Goal: Task Accomplishment & Management: Manage account settings

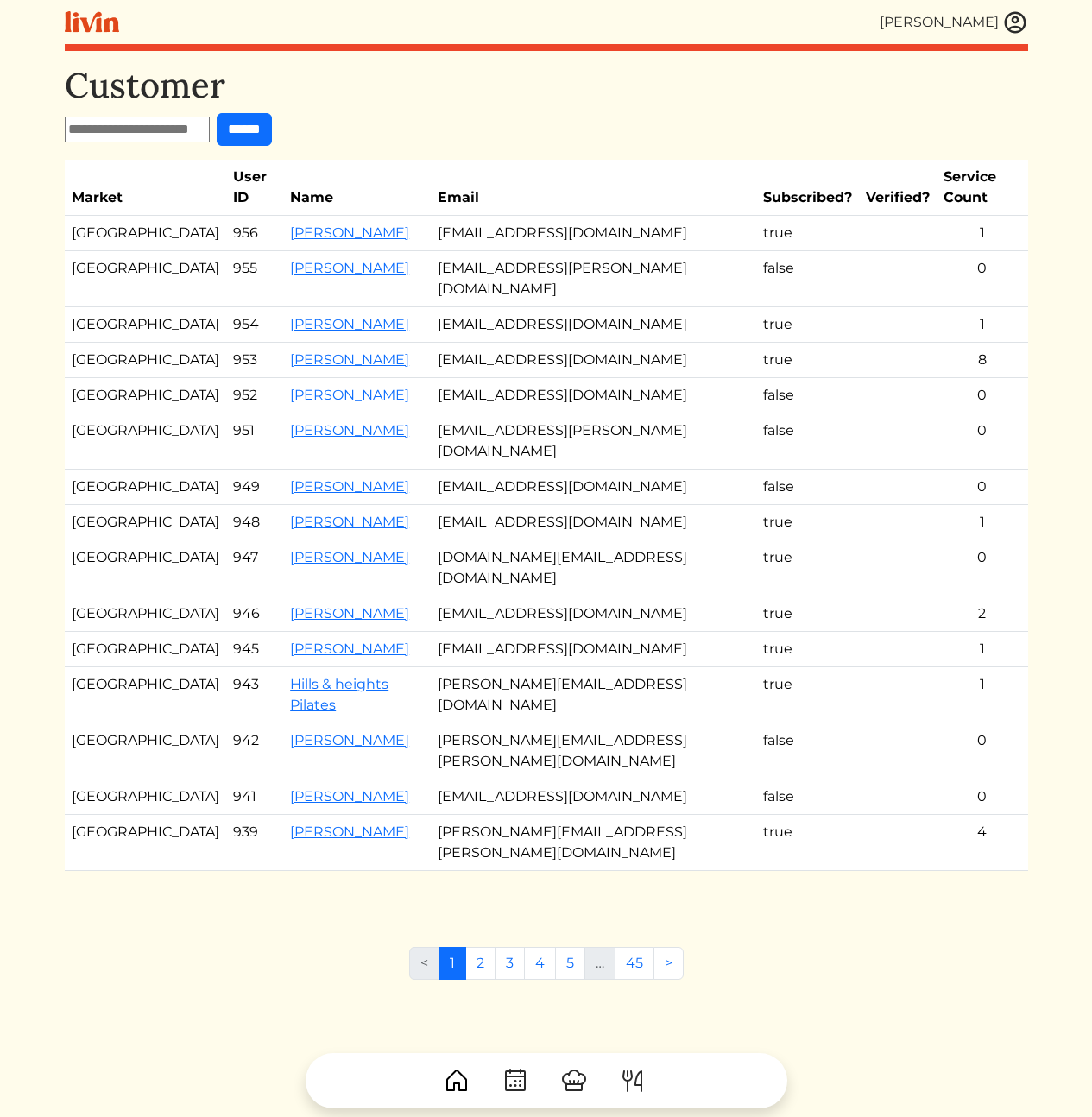
click at [384, 41] on div "[PERSON_NAME]" at bounding box center [546, 22] width 963 height 44
click at [143, 140] on input "text" at bounding box center [137, 129] width 145 height 26
click at [621, 108] on div "Customer ****** Market User ID Name Email Subscribed? Verified? Service Count A…" at bounding box center [546, 485] width 963 height 840
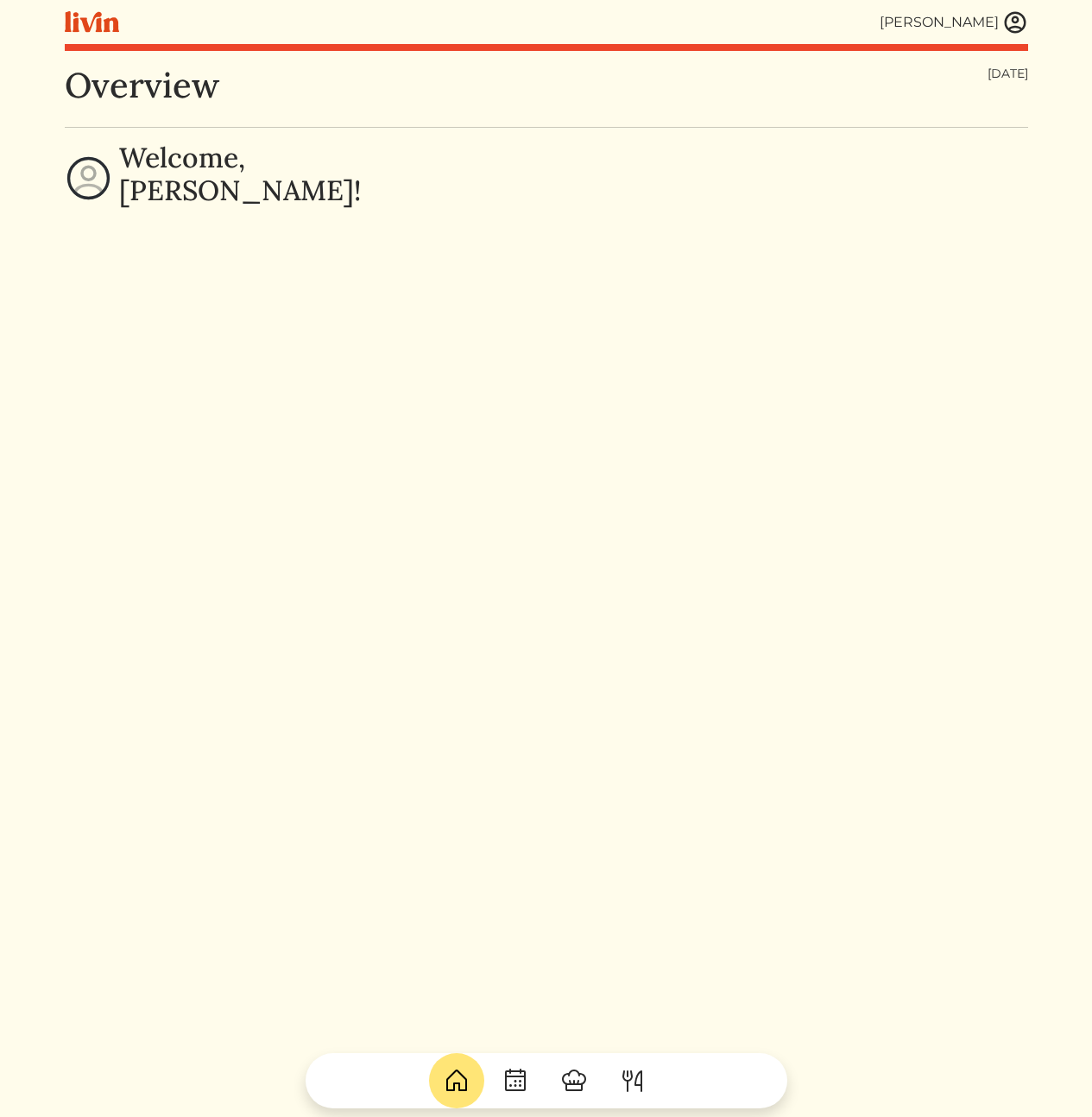
click at [1015, 20] on img at bounding box center [1015, 23] width 26 height 26
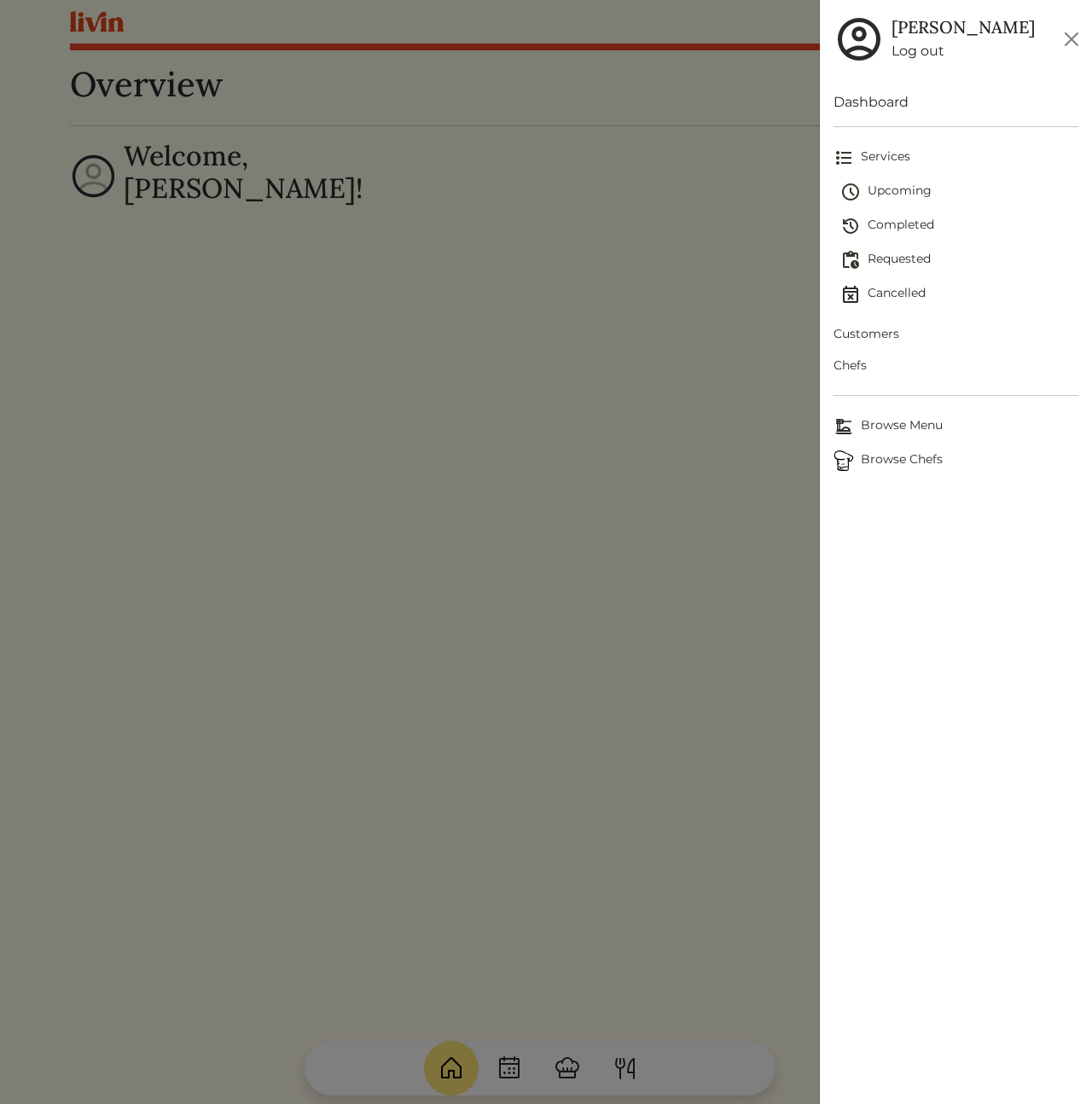
click at [854, 337] on span "Customers" at bounding box center [955, 334] width 245 height 18
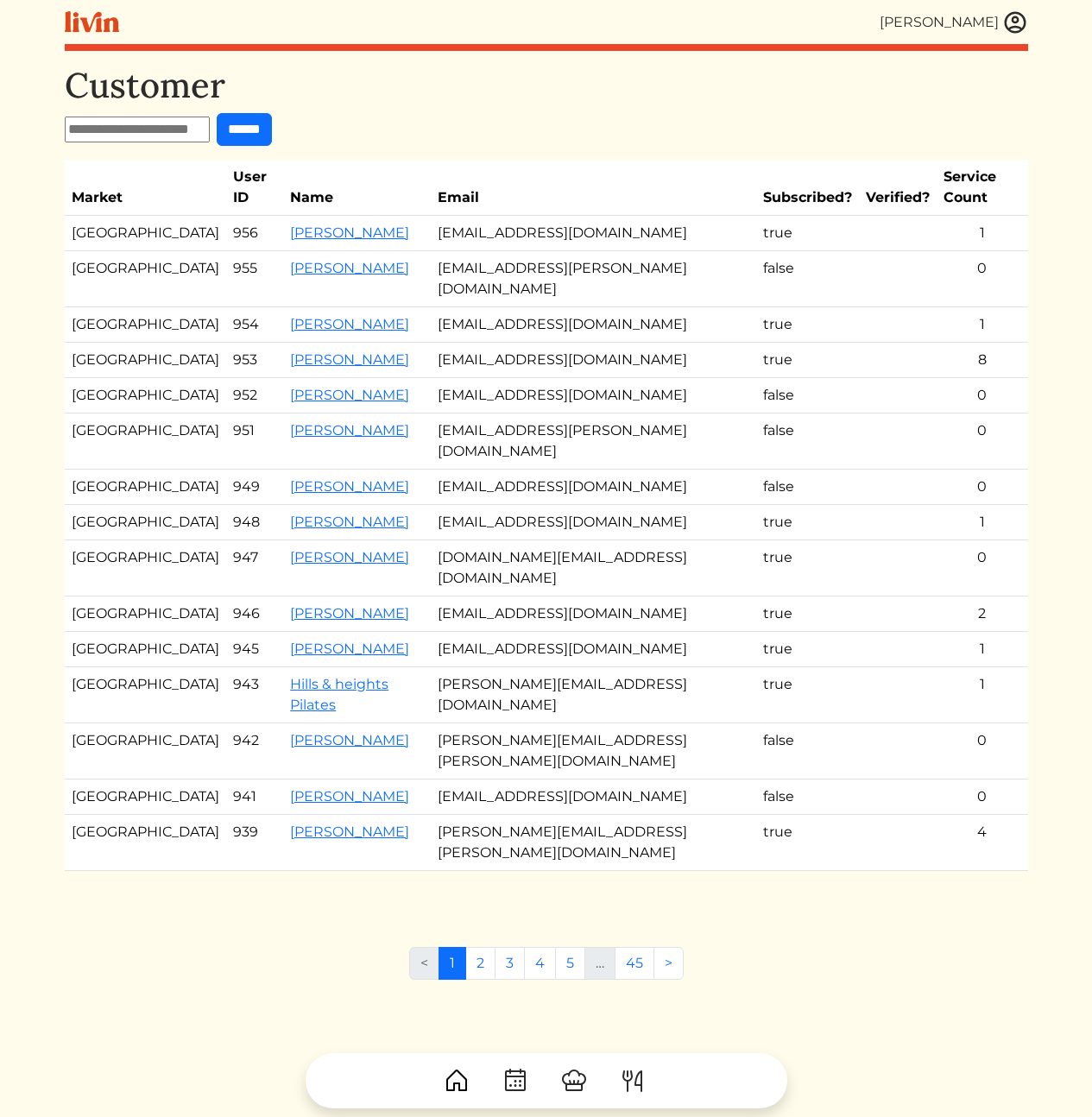
click at [432, 342] on td "[EMAIL_ADDRESS][DOMAIN_NAME]" at bounding box center [593, 359] width 325 height 35
click at [325, 549] on link "Audrey Johnson" at bounding box center [350, 557] width 119 height 16
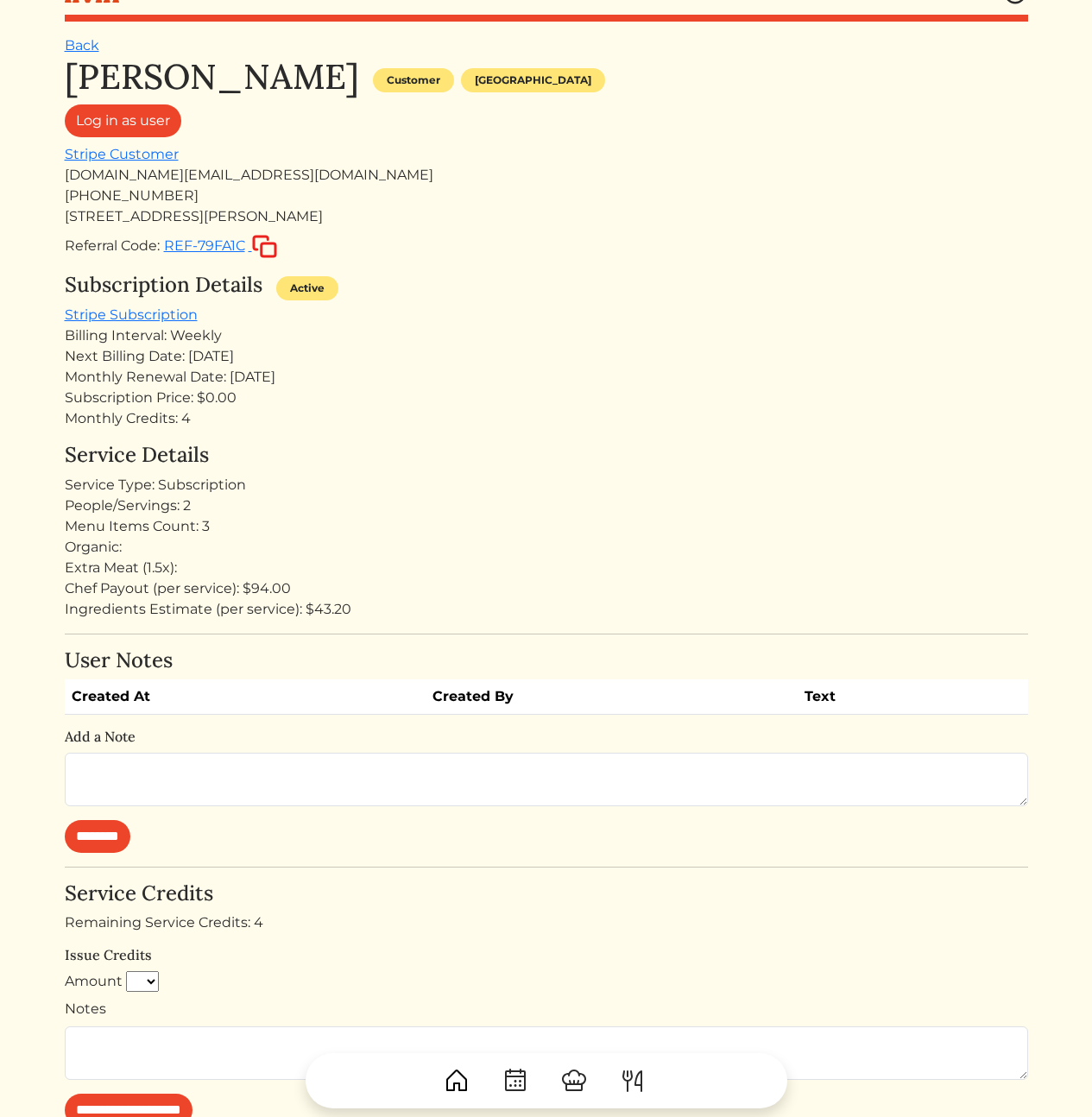
scroll to position [555, 0]
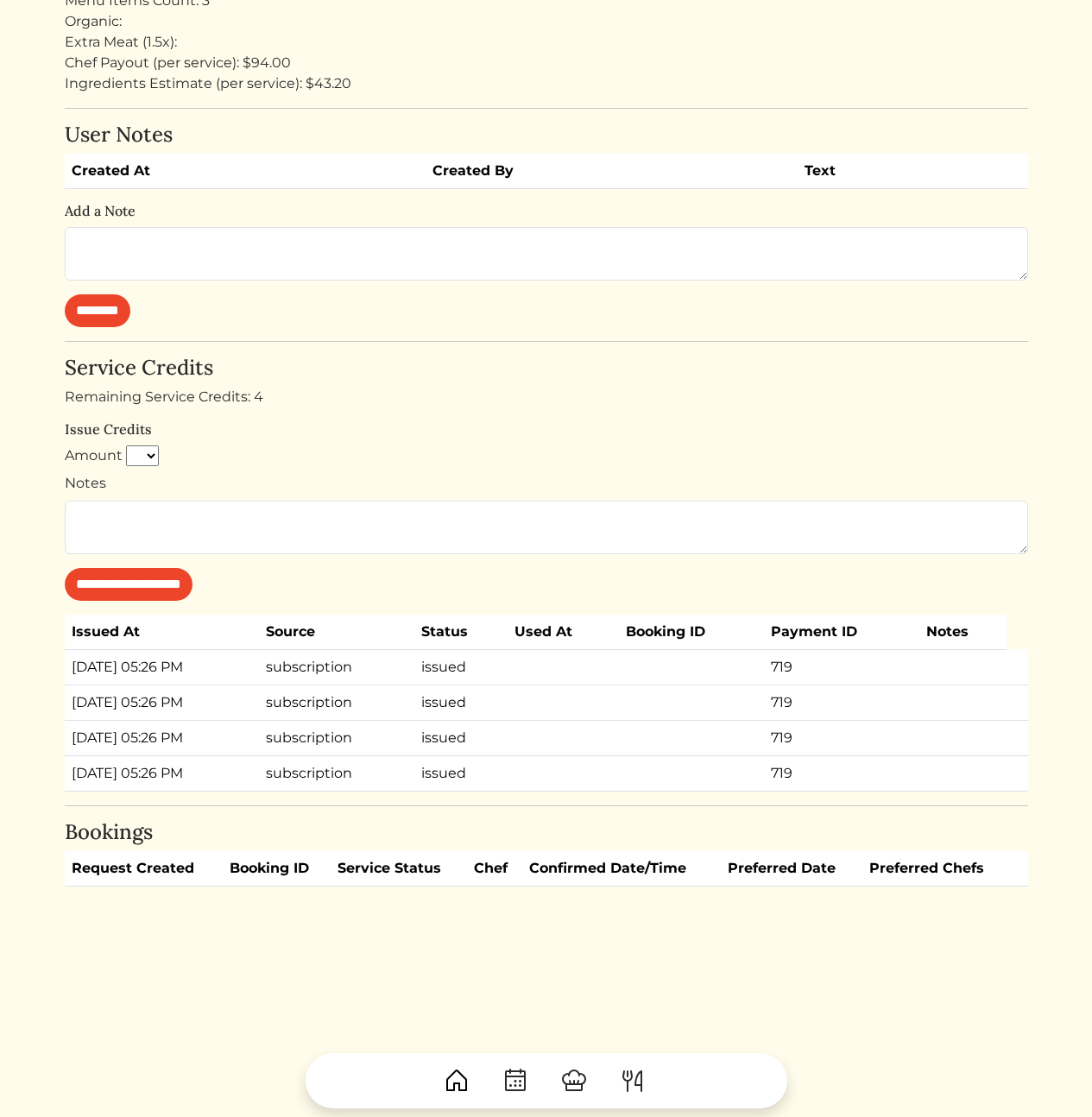
click at [412, 753] on td "subscription" at bounding box center [336, 737] width 155 height 35
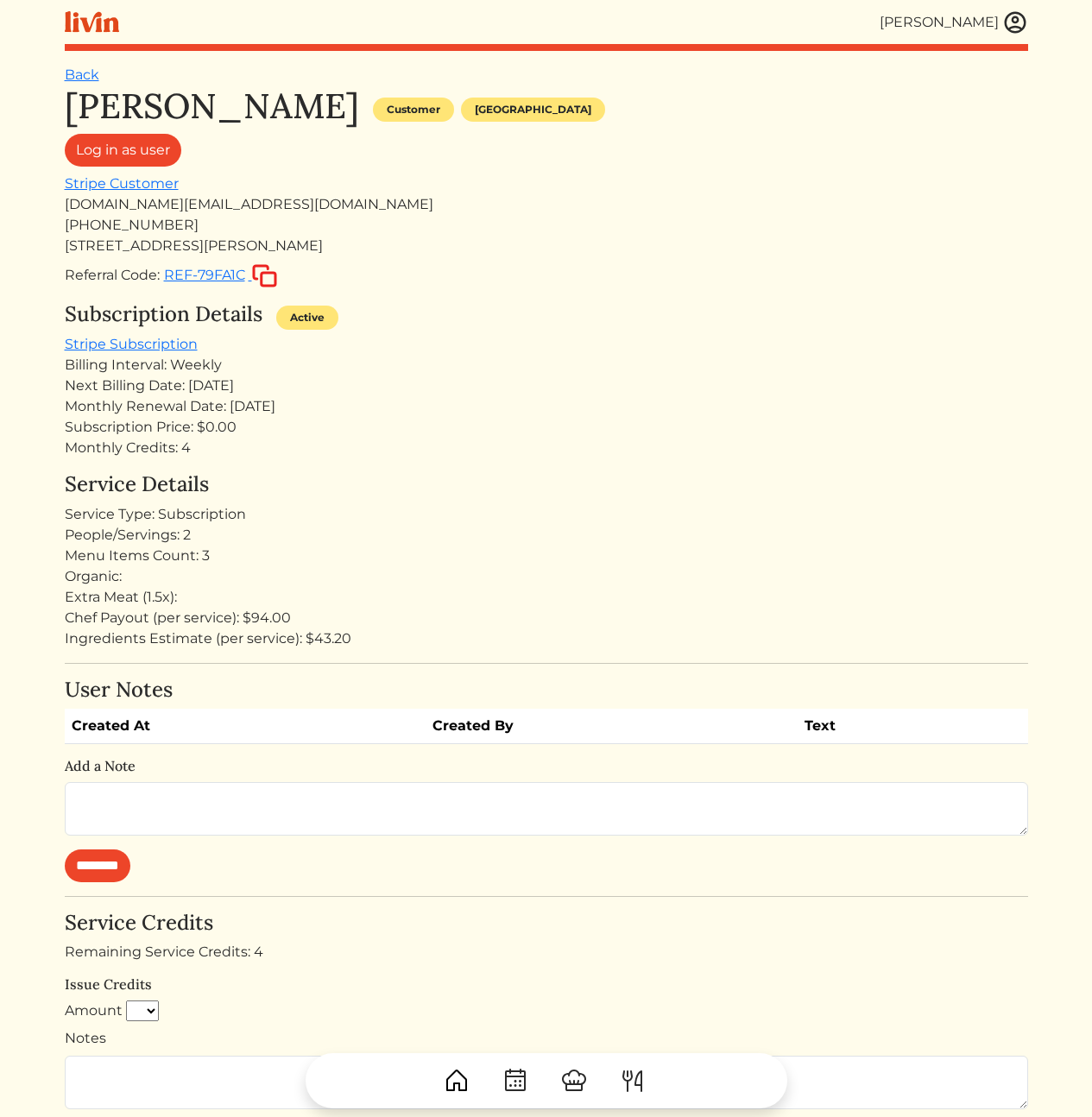
drag, startPoint x: 547, startPoint y: 486, endPoint x: 518, endPoint y: 486, distance: 29.0
click at [542, 486] on h4 "Service Details" at bounding box center [546, 485] width 963 height 25
click at [187, 200] on div "audreyjohnson.ga@gmail.com" at bounding box center [546, 204] width 963 height 21
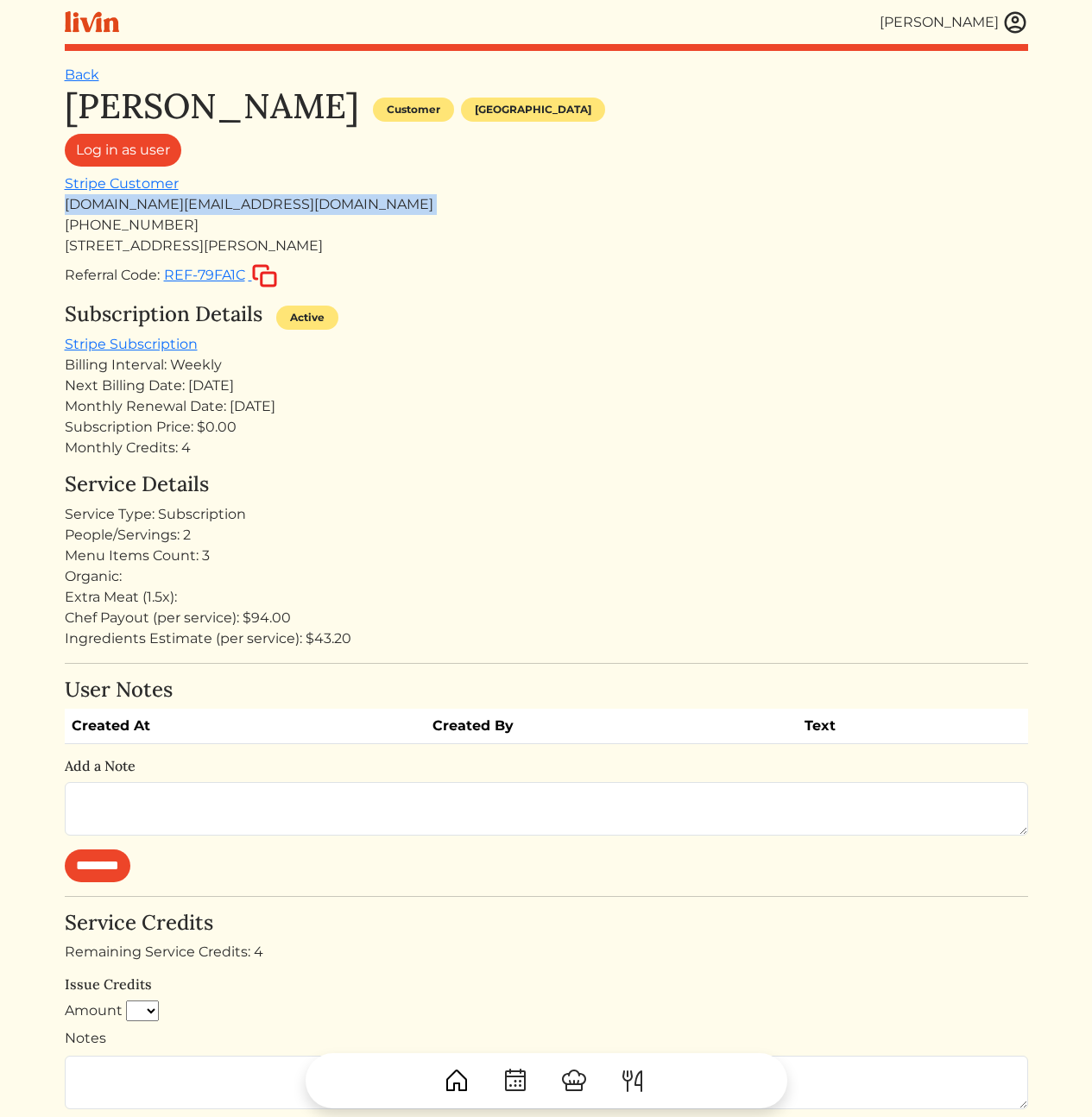
copy div "audreyjohnson.ga@gmail.com"
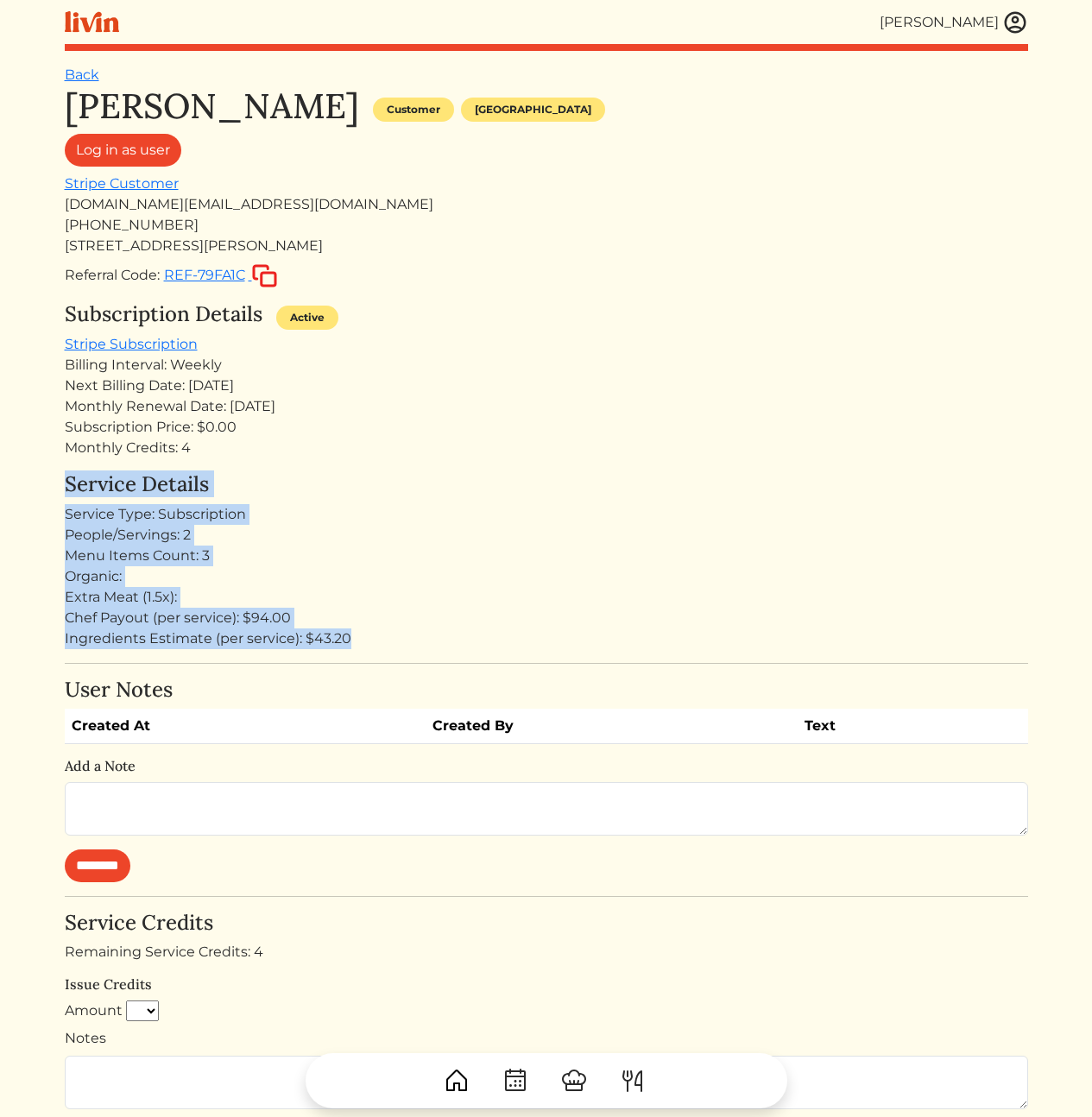
drag, startPoint x: 433, startPoint y: 637, endPoint x: 371, endPoint y: 446, distance: 200.8
click at [378, 460] on div "Audrey Johnson Customer Atlanta Log in as user Stripe Customer audreyjohnson.ga…" at bounding box center [546, 763] width 963 height 1356
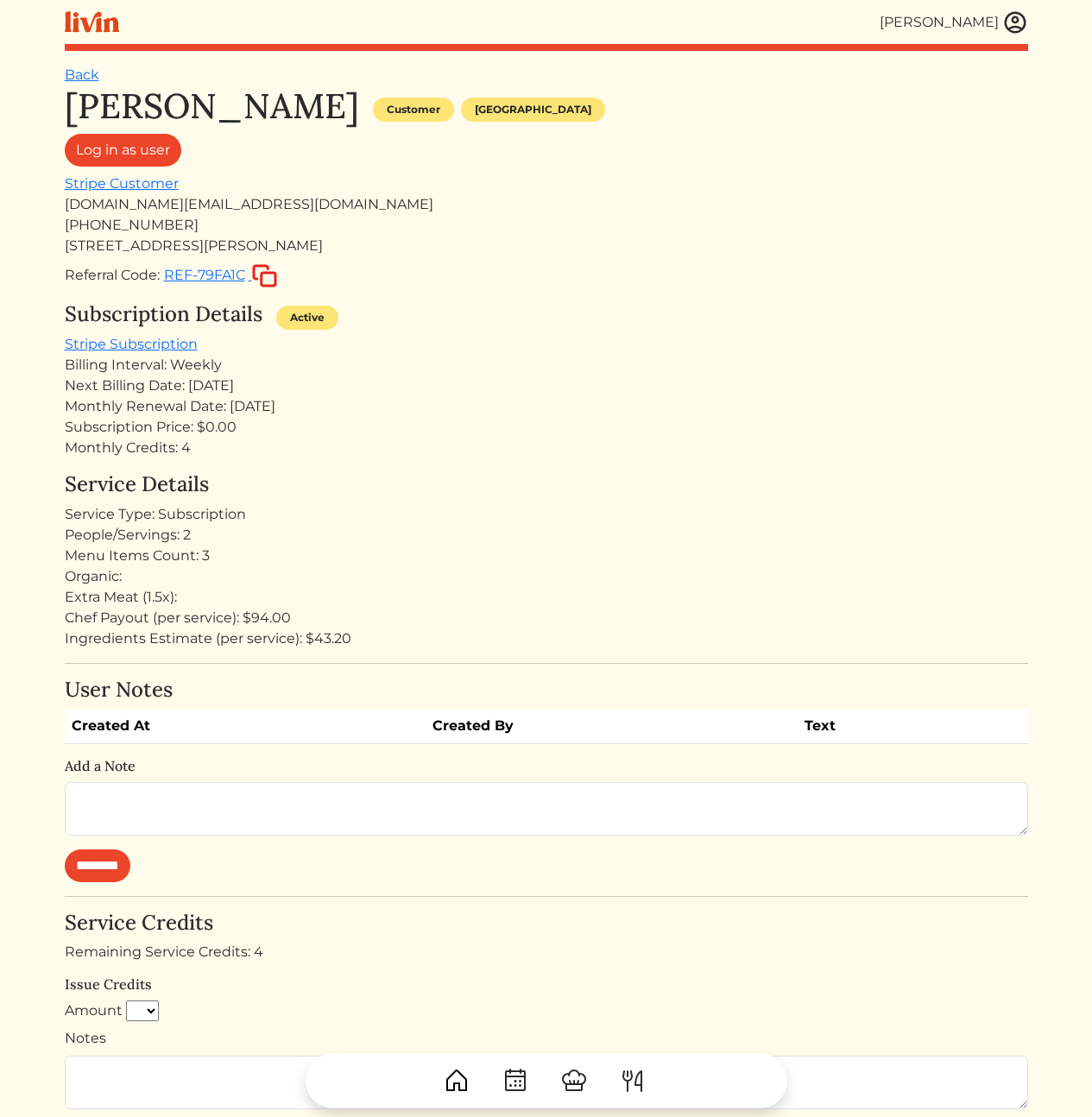
click at [370, 444] on div "Monthly Credits: 4" at bounding box center [546, 448] width 963 height 21
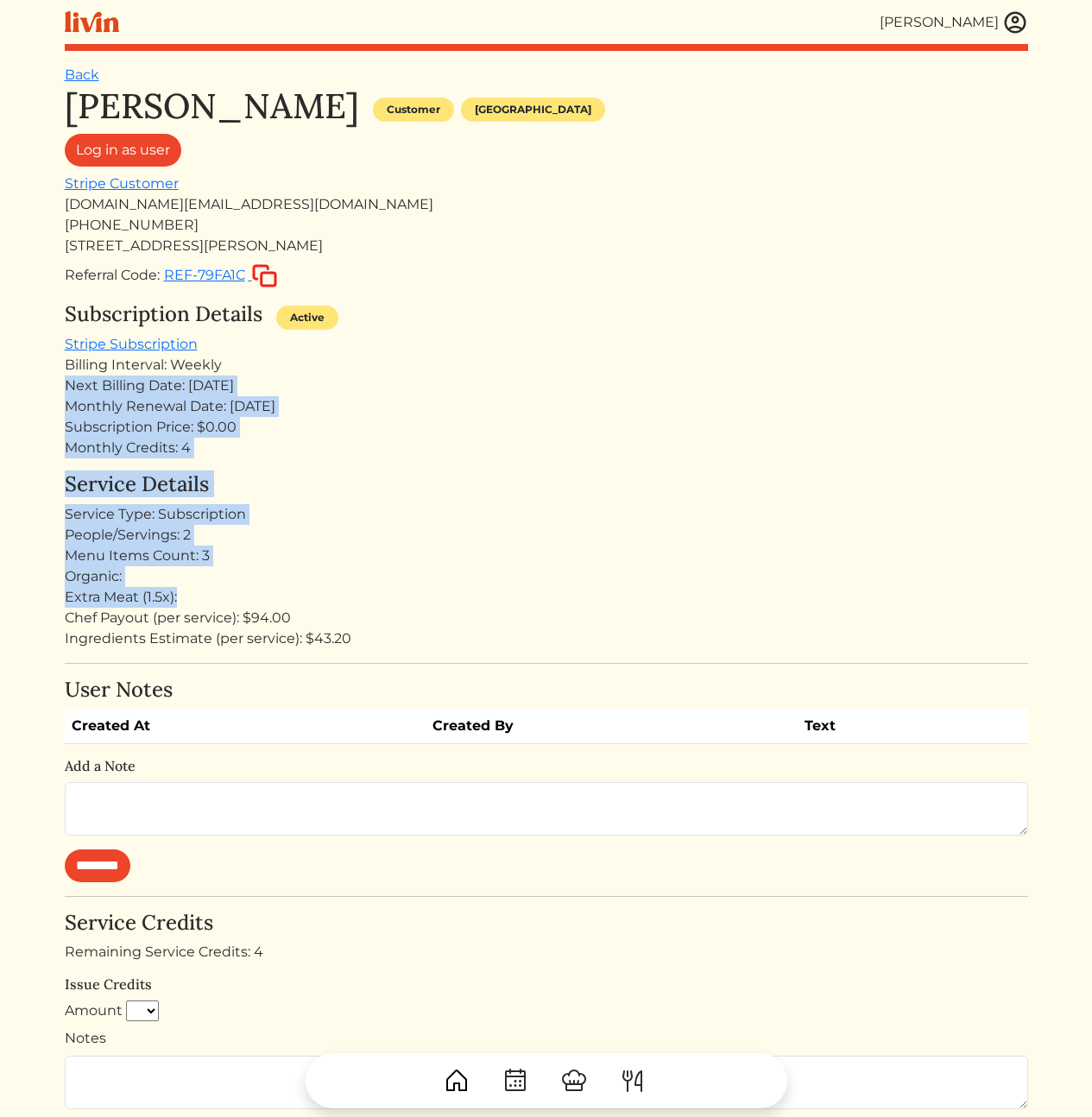
drag, startPoint x: 383, startPoint y: 371, endPoint x: 429, endPoint y: 598, distance: 231.6
click at [428, 597] on div "Audrey Johnson Customer Atlanta Log in as user Stripe Customer audreyjohnson.ga…" at bounding box center [546, 763] width 963 height 1356
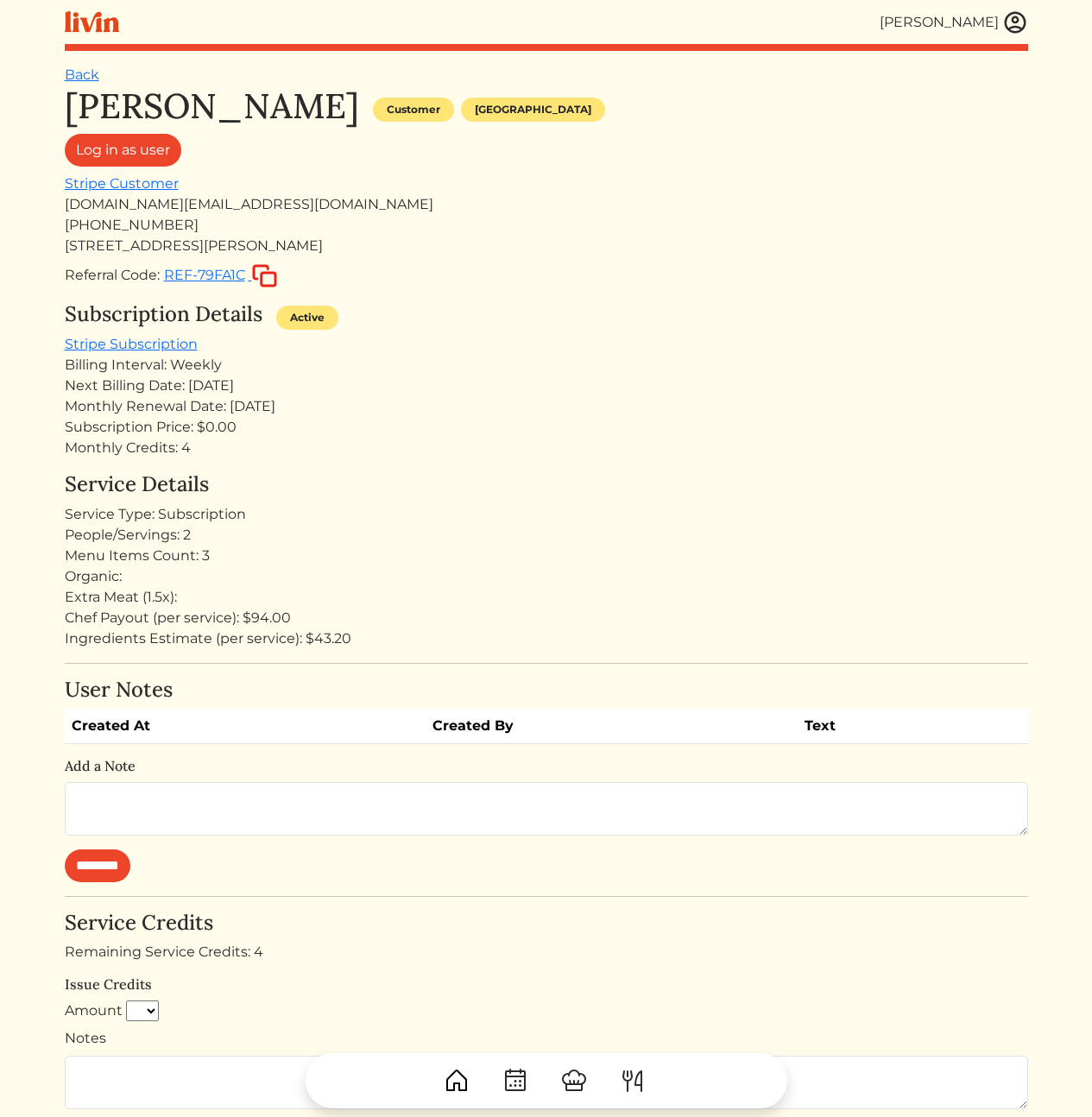
click at [439, 604] on div "Extra Meat (1.5x):" at bounding box center [546, 597] width 963 height 21
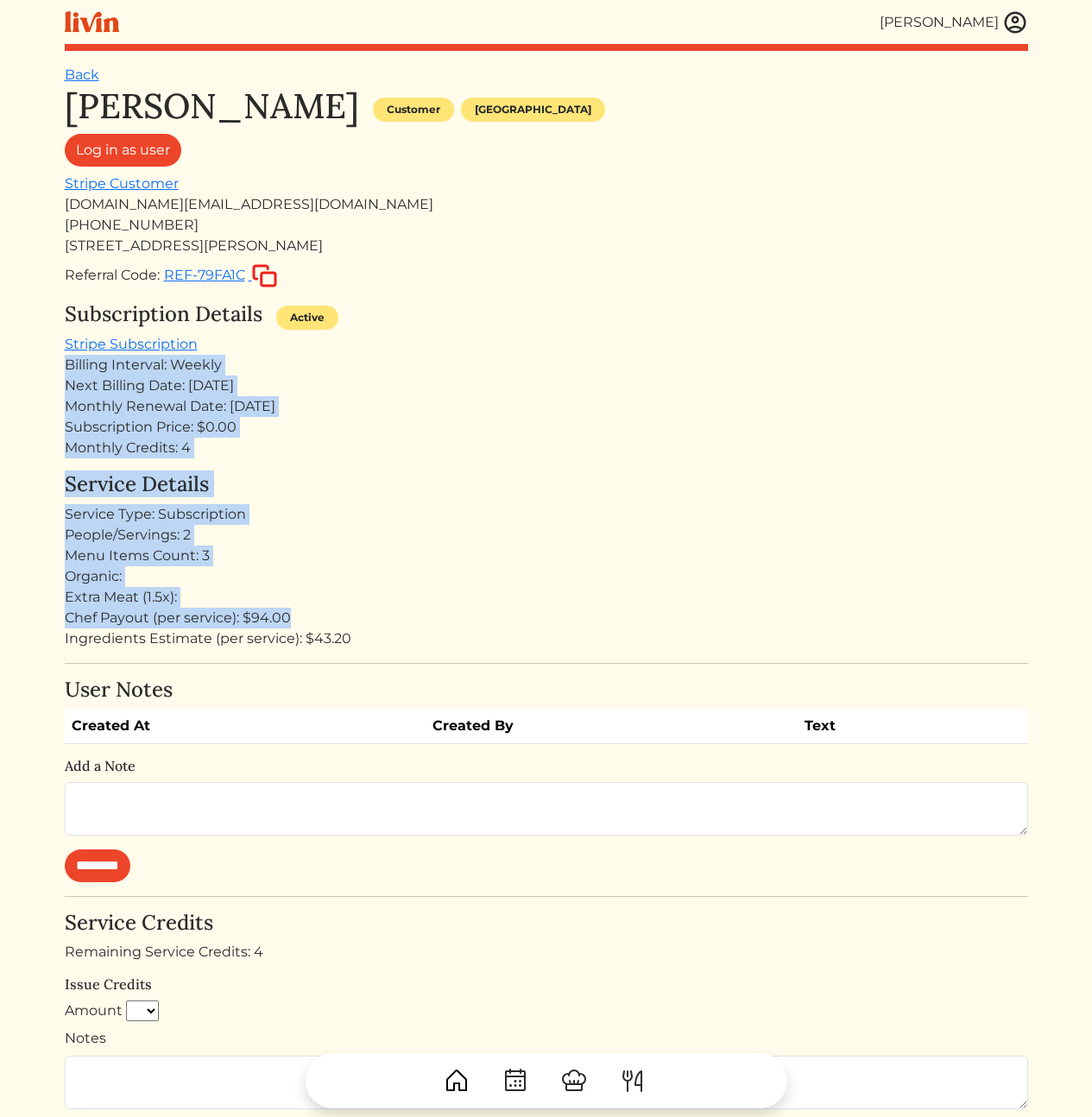
drag, startPoint x: 437, startPoint y: 611, endPoint x: 340, endPoint y: 324, distance: 302.9
click at [341, 334] on div "Audrey Johnson Customer Atlanta Log in as user Stripe Customer audreyjohnson.ga…" at bounding box center [546, 763] width 963 height 1356
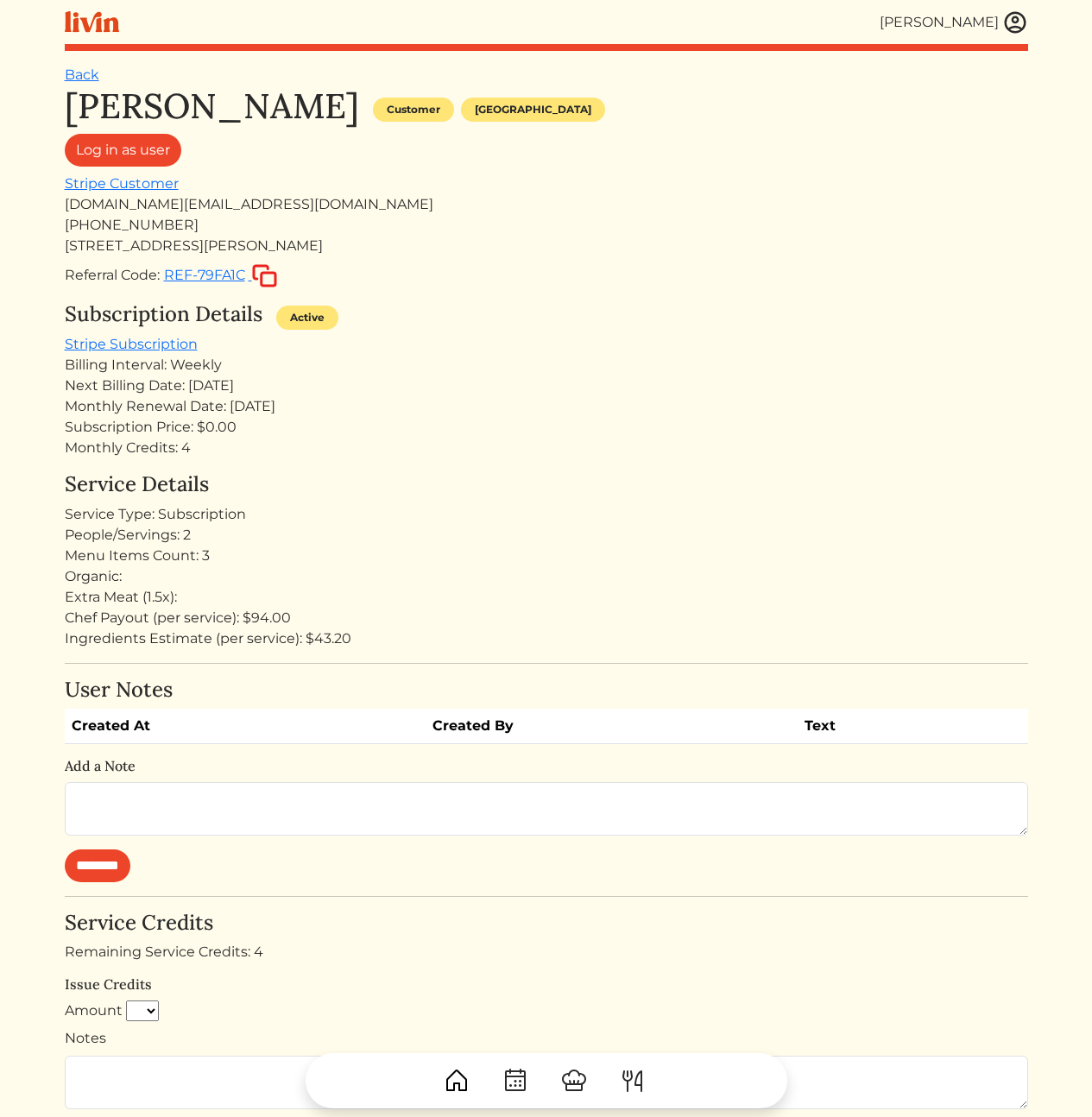
click at [340, 324] on div "Subscription Details Active" at bounding box center [546, 317] width 963 height 32
click at [152, 343] on link "Stripe Subscription" at bounding box center [132, 344] width 133 height 16
click at [241, 456] on div "Monthly Credits: 4" at bounding box center [546, 448] width 963 height 21
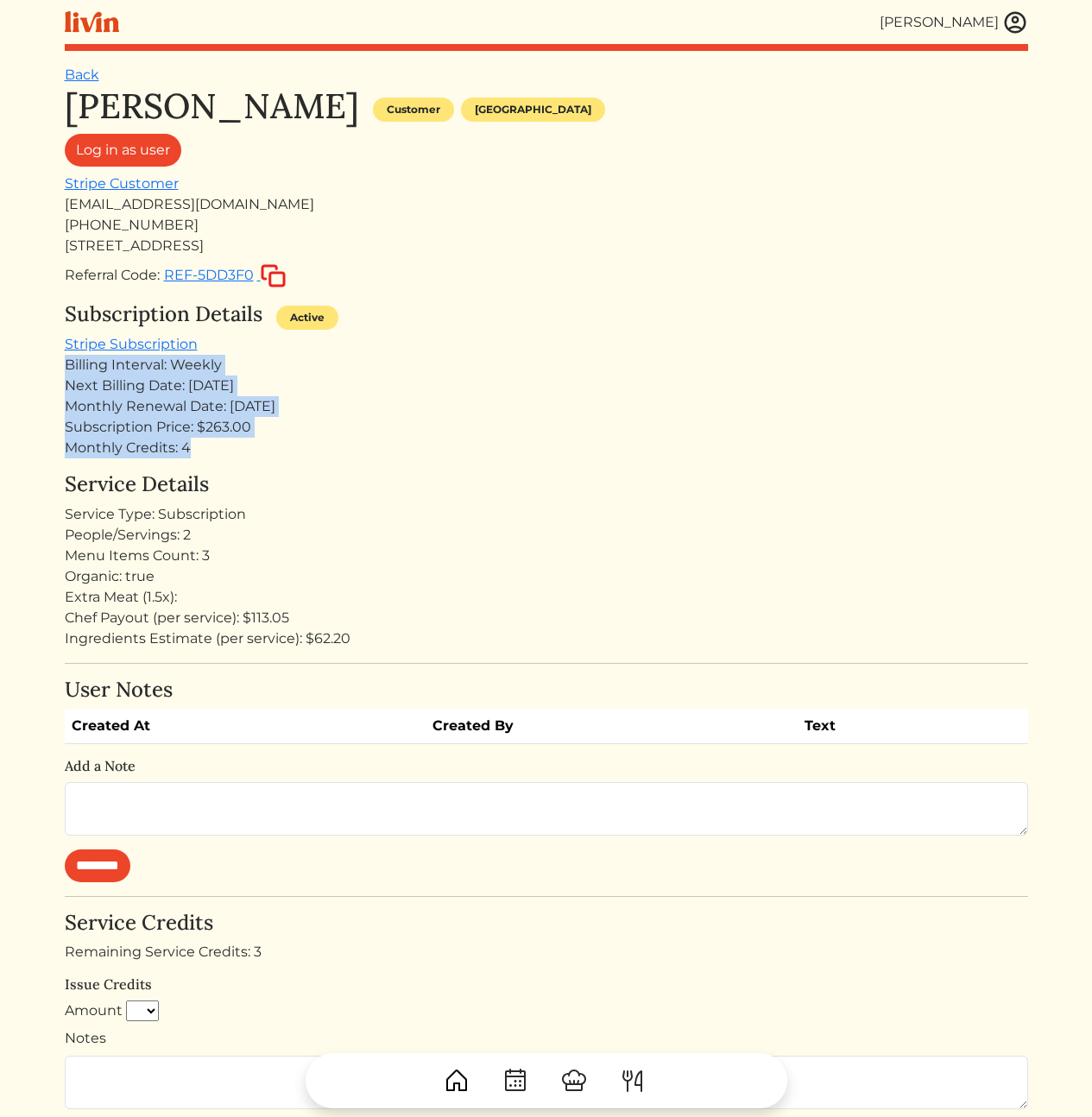
drag, startPoint x: 279, startPoint y: 432, endPoint x: 268, endPoint y: 346, distance: 86.7
click at [268, 346] on div "Subscription Details Active Stripe Subscription Billing Interval: Weekly Next B…" at bounding box center [546, 379] width 963 height 156
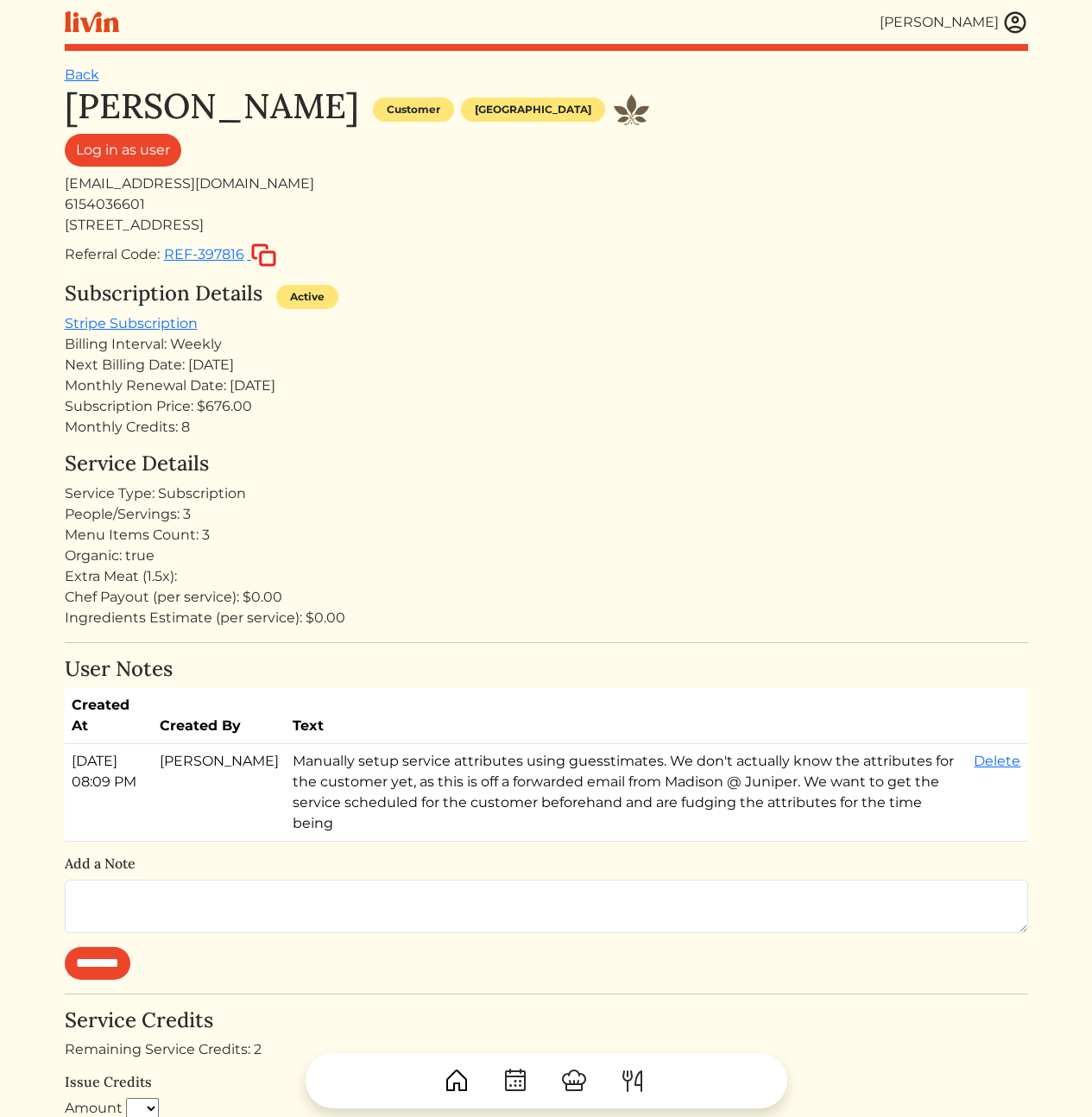
click at [698, 242] on div "Referral Code: REF-397816" at bounding box center [546, 255] width 963 height 25
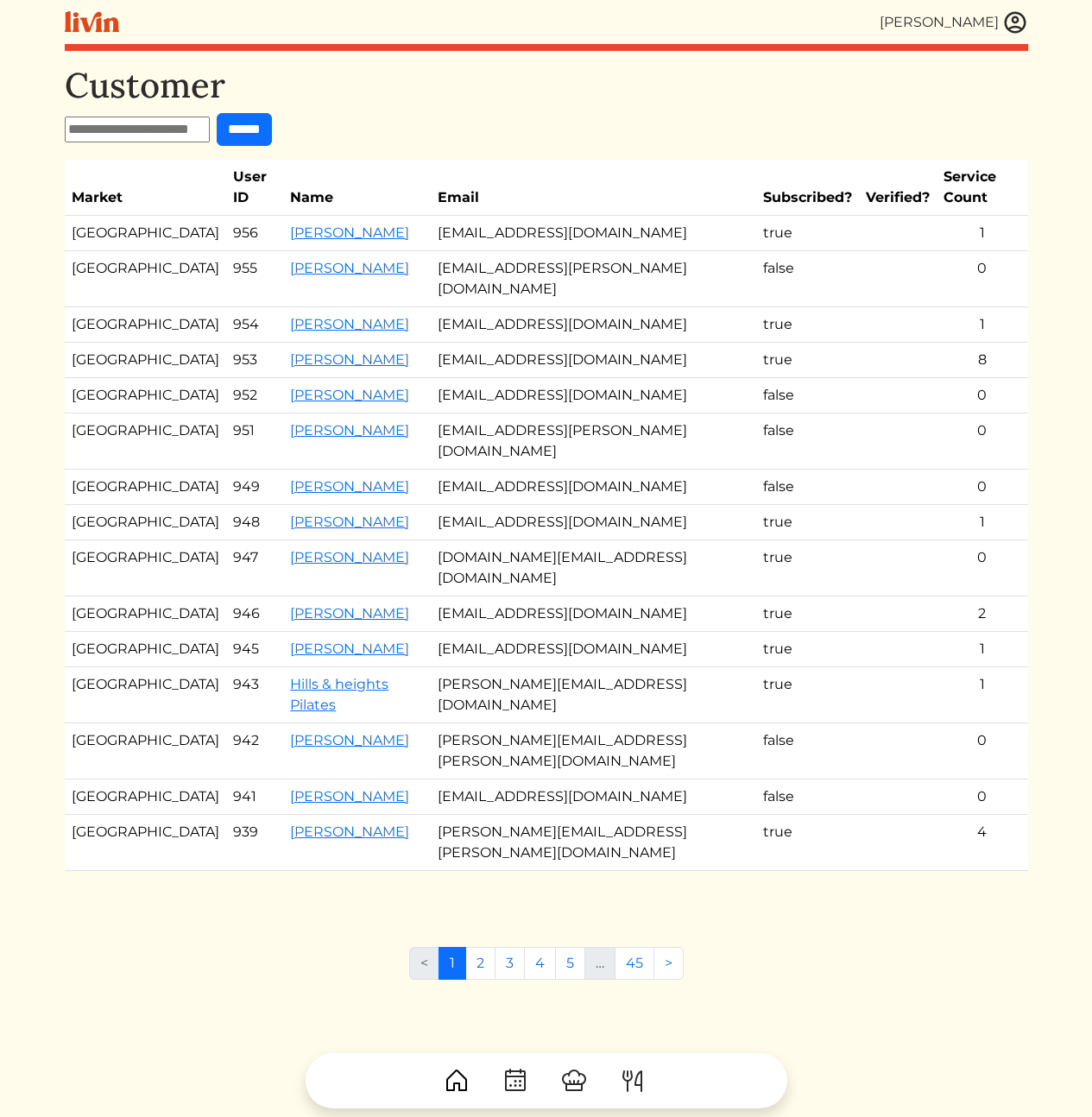
click at [158, 124] on input "text" at bounding box center [137, 129] width 145 height 26
type input "****"
click at [217, 114] on input "******" at bounding box center [244, 130] width 55 height 32
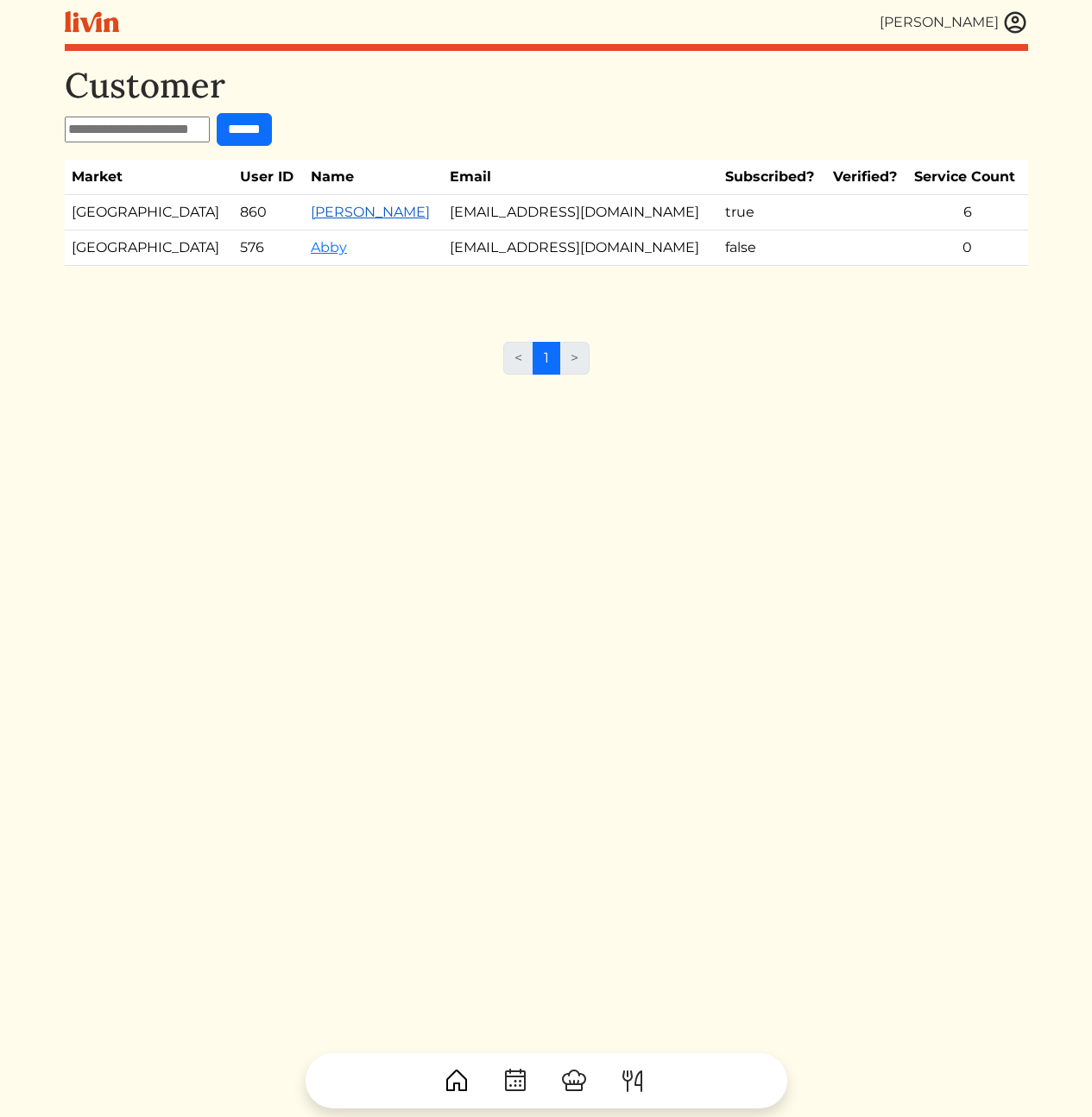
click at [311, 214] on link "[PERSON_NAME]" at bounding box center [370, 212] width 119 height 16
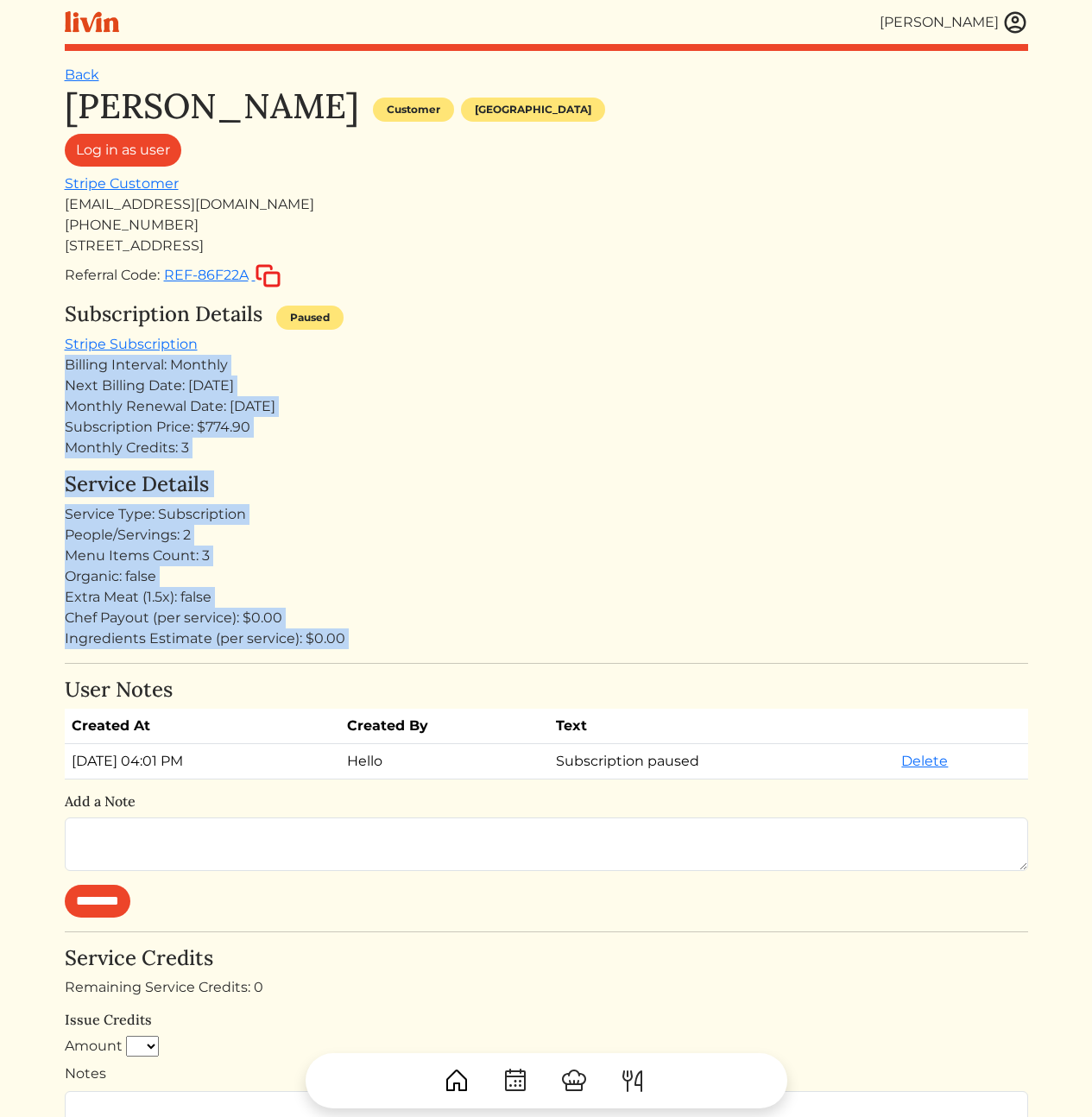
drag, startPoint x: 486, startPoint y: 369, endPoint x: 607, endPoint y: 664, distance: 318.9
click at [605, 673] on div "[PERSON_NAME] Customer [GEOGRAPHIC_DATA] Log in as user Stripe Customer [EMAIL_…" at bounding box center [546, 995] width 963 height 1820
click at [601, 634] on div "Ingredients Estimate (per service): $0.00" at bounding box center [546, 639] width 963 height 21
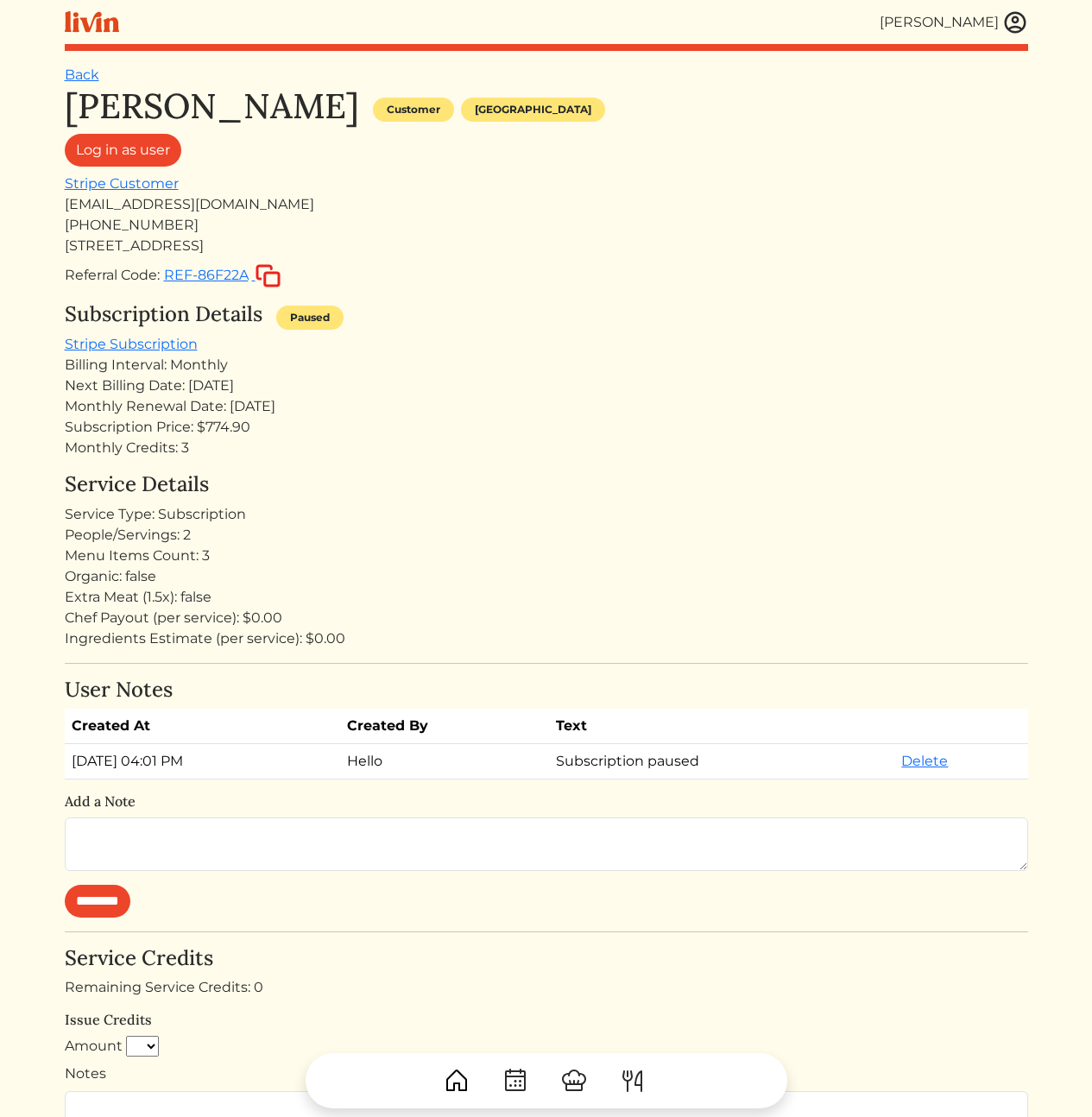
drag, startPoint x: 608, startPoint y: 651, endPoint x: 517, endPoint y: 361, distance: 303.9
click at [520, 376] on div "[PERSON_NAME] Customer [GEOGRAPHIC_DATA] Log in as user Stripe Customer [EMAIL_…" at bounding box center [546, 995] width 963 height 1820
click at [516, 359] on div "Billing Interval: Monthly" at bounding box center [546, 365] width 963 height 21
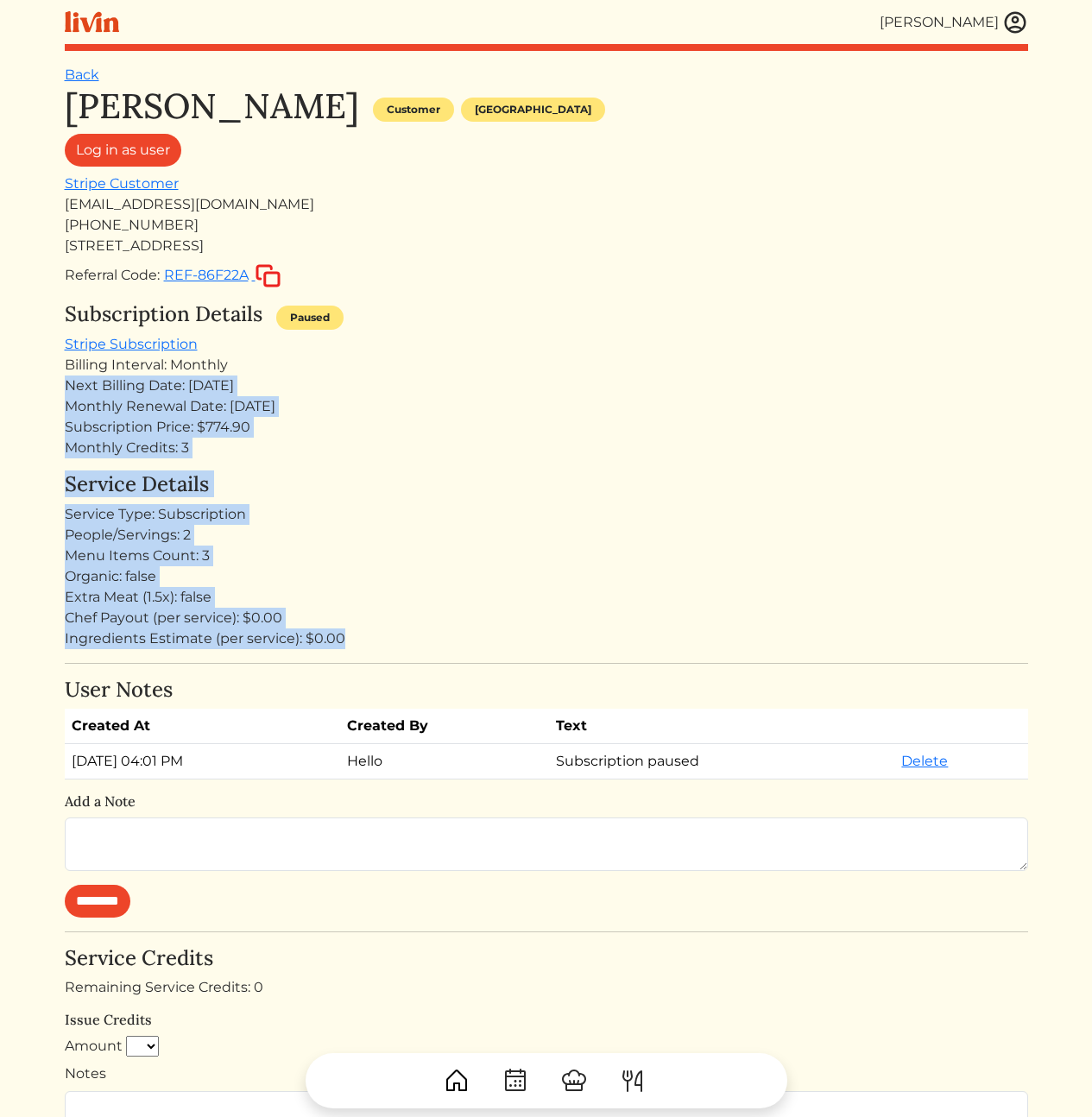
drag, startPoint x: 522, startPoint y: 424, endPoint x: 551, endPoint y: 631, distance: 209.0
click at [551, 631] on div "[PERSON_NAME] Customer [GEOGRAPHIC_DATA] Log in as user Stripe Customer [EMAIL_…" at bounding box center [546, 995] width 963 height 1820
click at [551, 631] on div "Ingredients Estimate (per service): $0.00" at bounding box center [546, 639] width 963 height 21
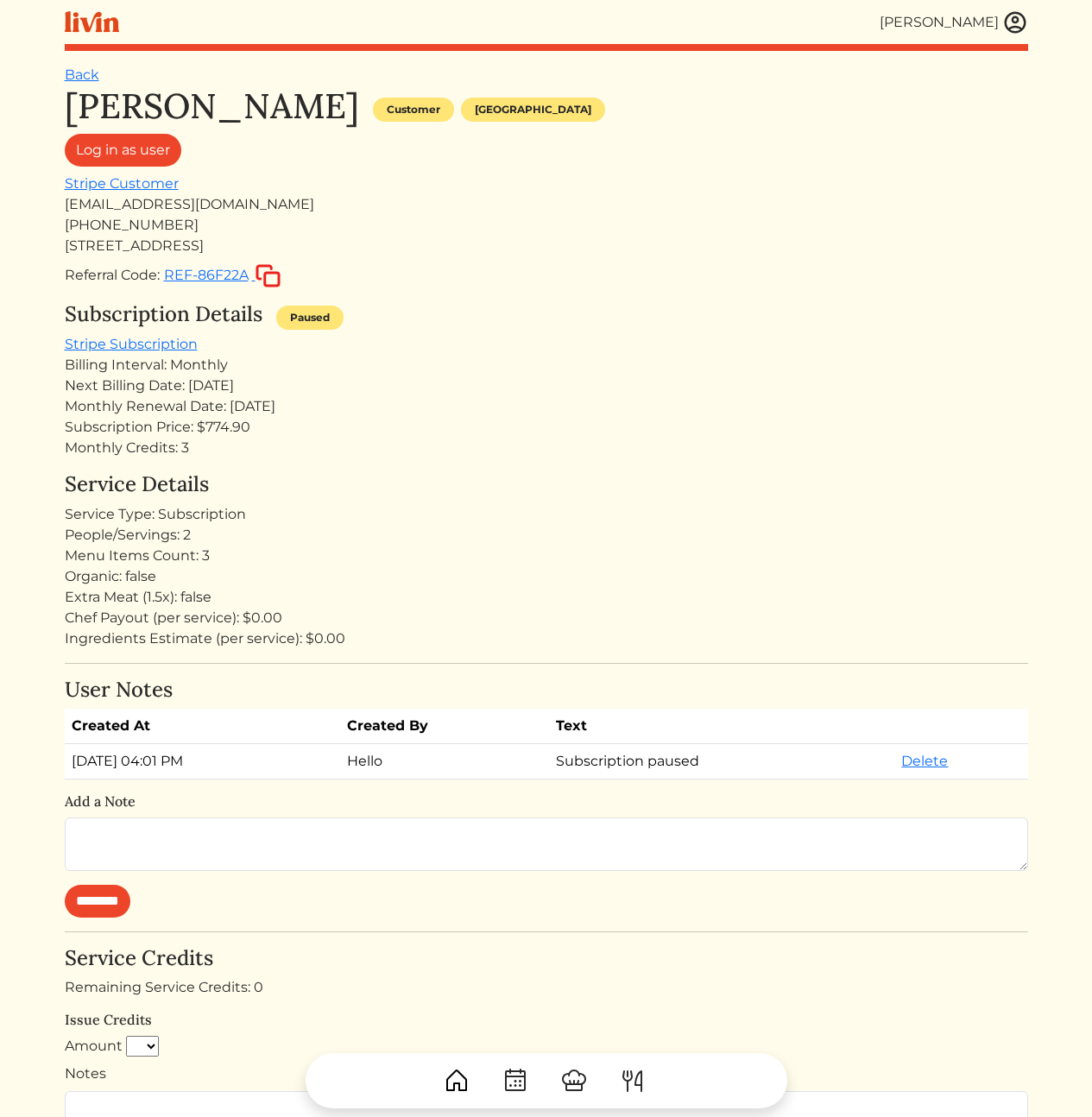
drag, startPoint x: 493, startPoint y: 568, endPoint x: 424, endPoint y: 377, distance: 203.1
click at [424, 377] on div "[PERSON_NAME] Customer [GEOGRAPHIC_DATA] Log in as user Stripe Customer [EMAIL_…" at bounding box center [546, 995] width 963 height 1820
click at [100, 373] on div "Billing Interval: Monthly" at bounding box center [546, 365] width 963 height 21
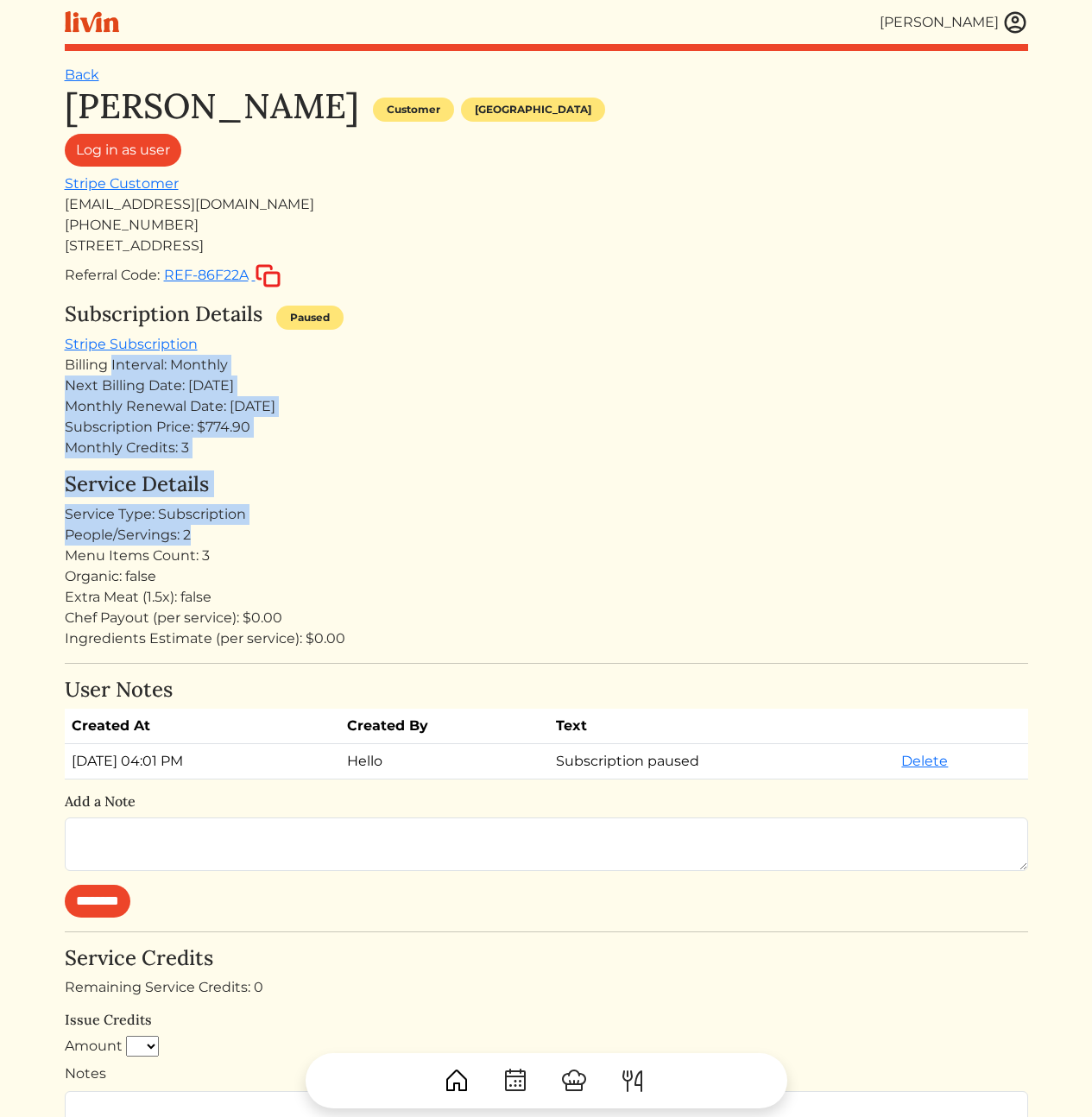
drag, startPoint x: 119, startPoint y: 368, endPoint x: 508, endPoint y: 610, distance: 458.1
click at [484, 558] on div "[PERSON_NAME] Customer [GEOGRAPHIC_DATA] Log in as user Stripe Customer [EMAIL_…" at bounding box center [546, 995] width 963 height 1820
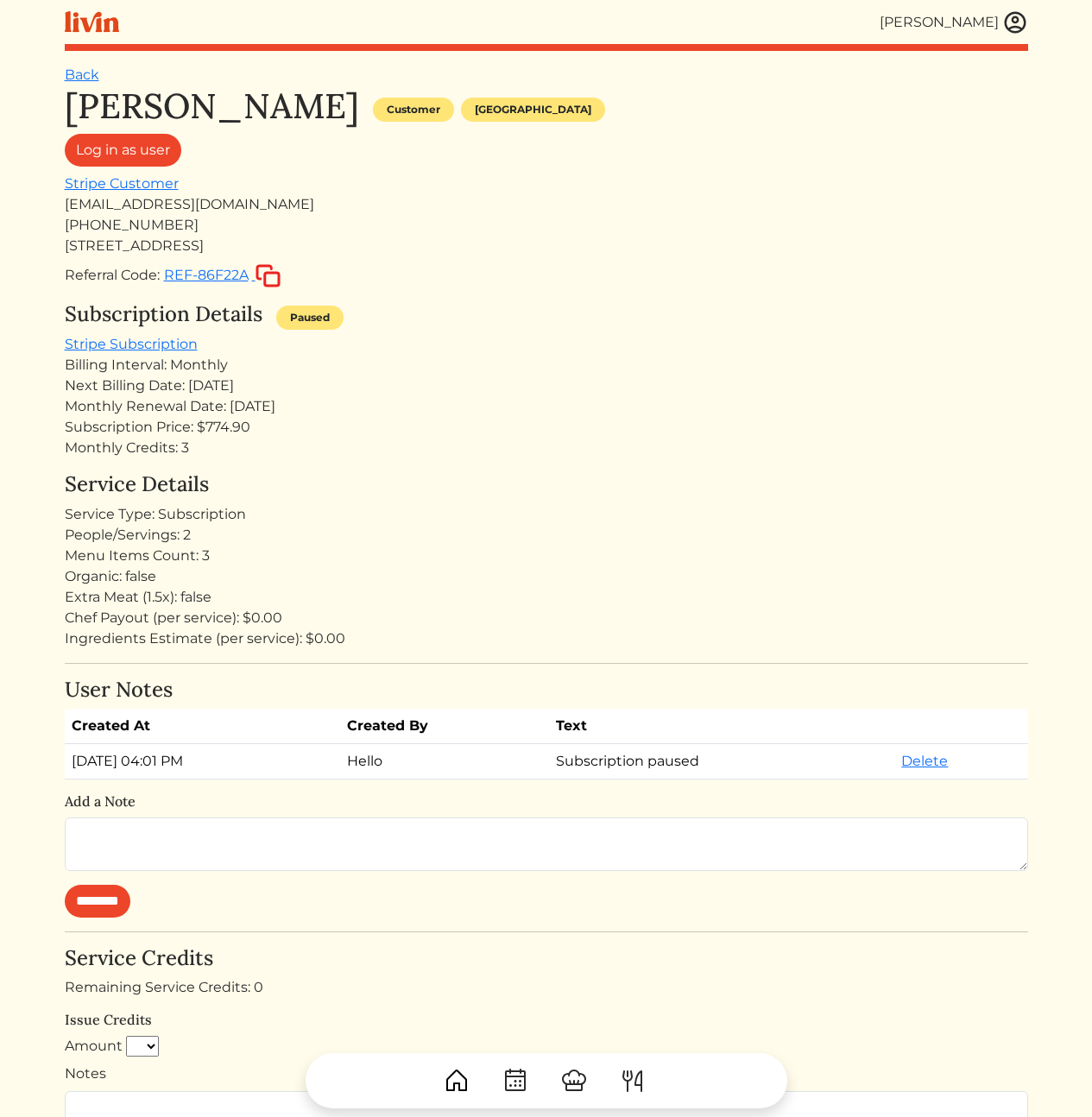
click at [518, 629] on div "Ingredients Estimate (per service): $0.00" at bounding box center [546, 639] width 963 height 21
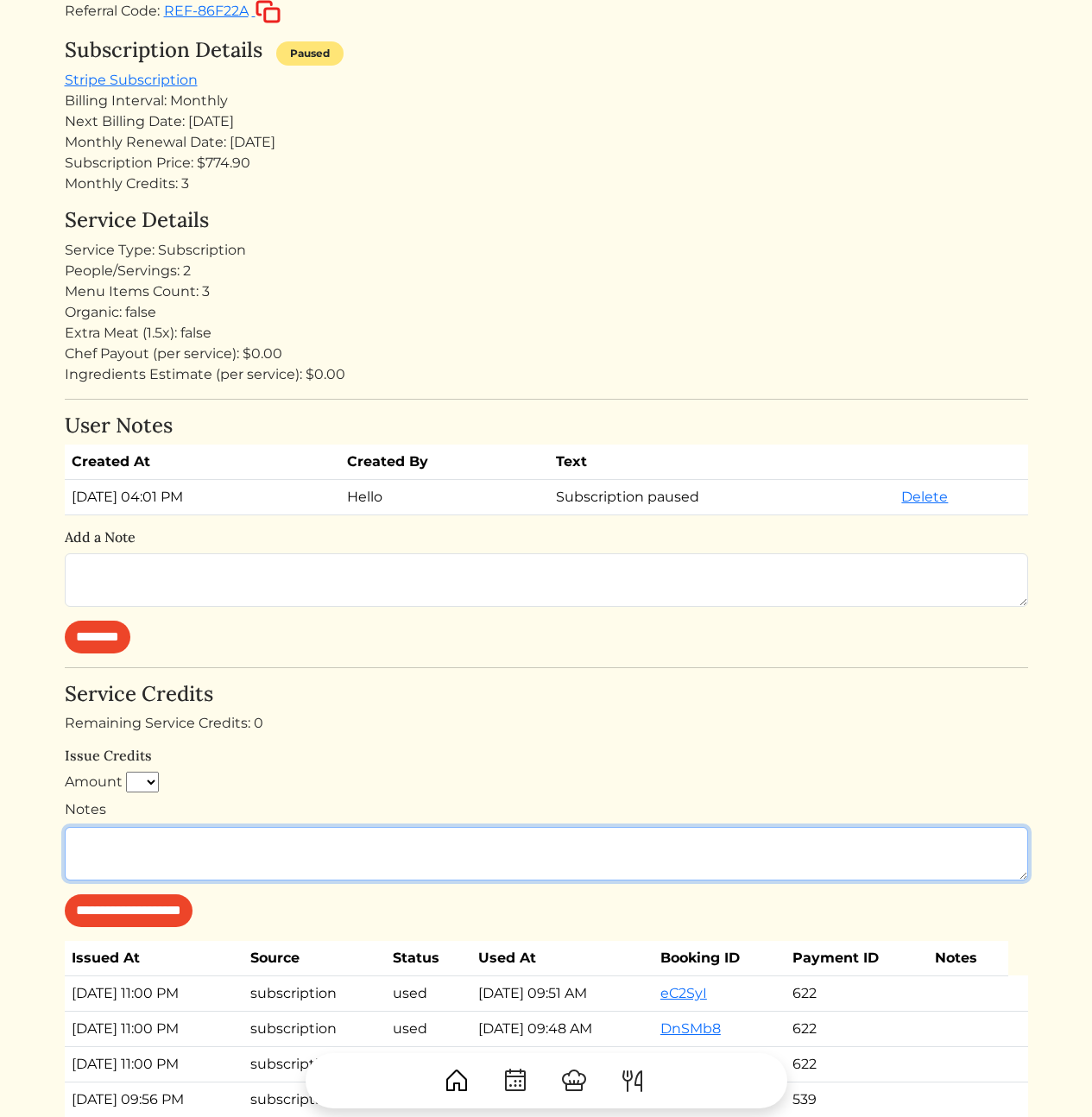
scroll to position [655, 0]
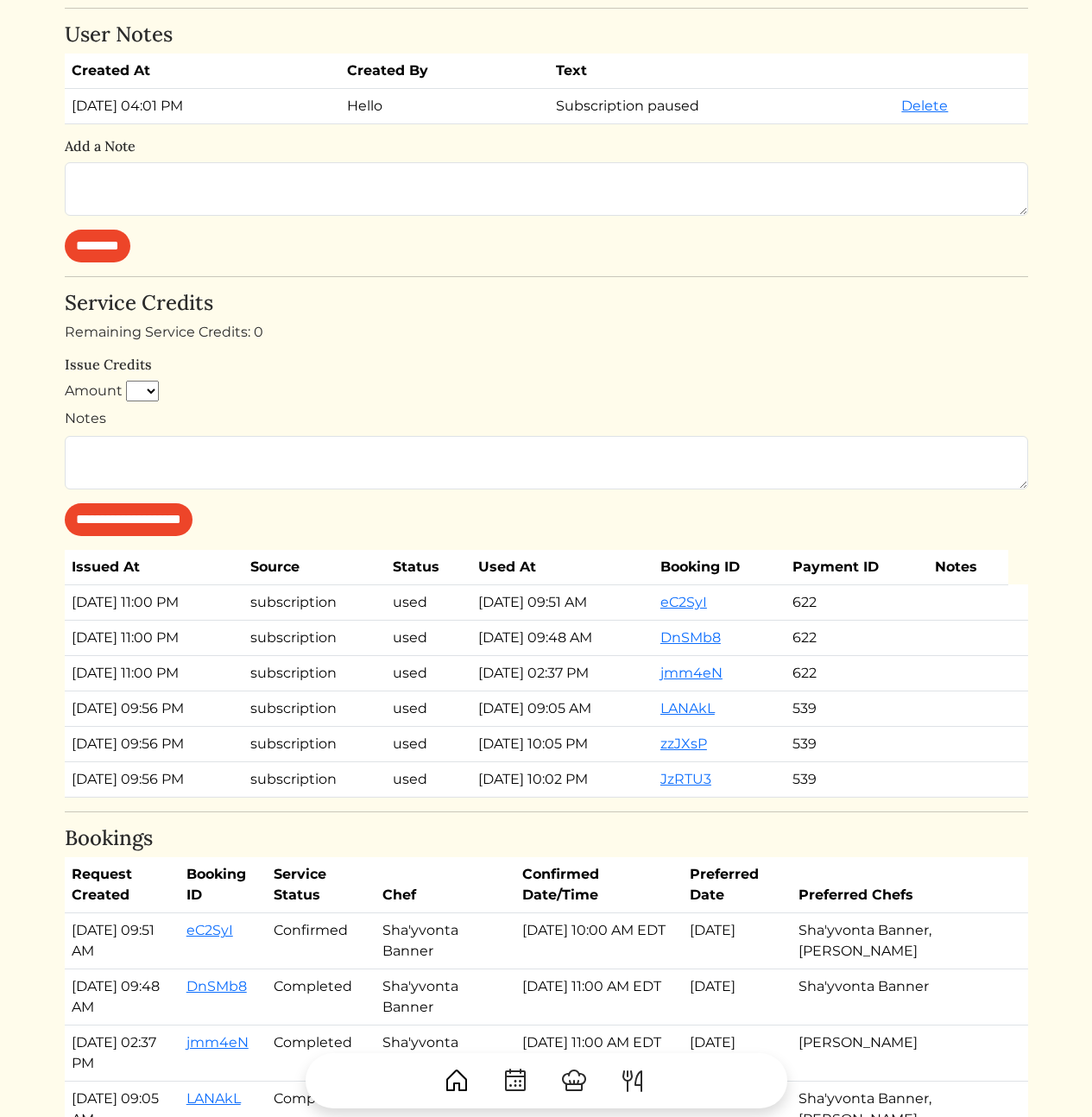
click at [362, 655] on td "subscription" at bounding box center [314, 672] width 142 height 35
click at [101, 601] on td "[DATE] 11:00 PM" at bounding box center [154, 602] width 179 height 35
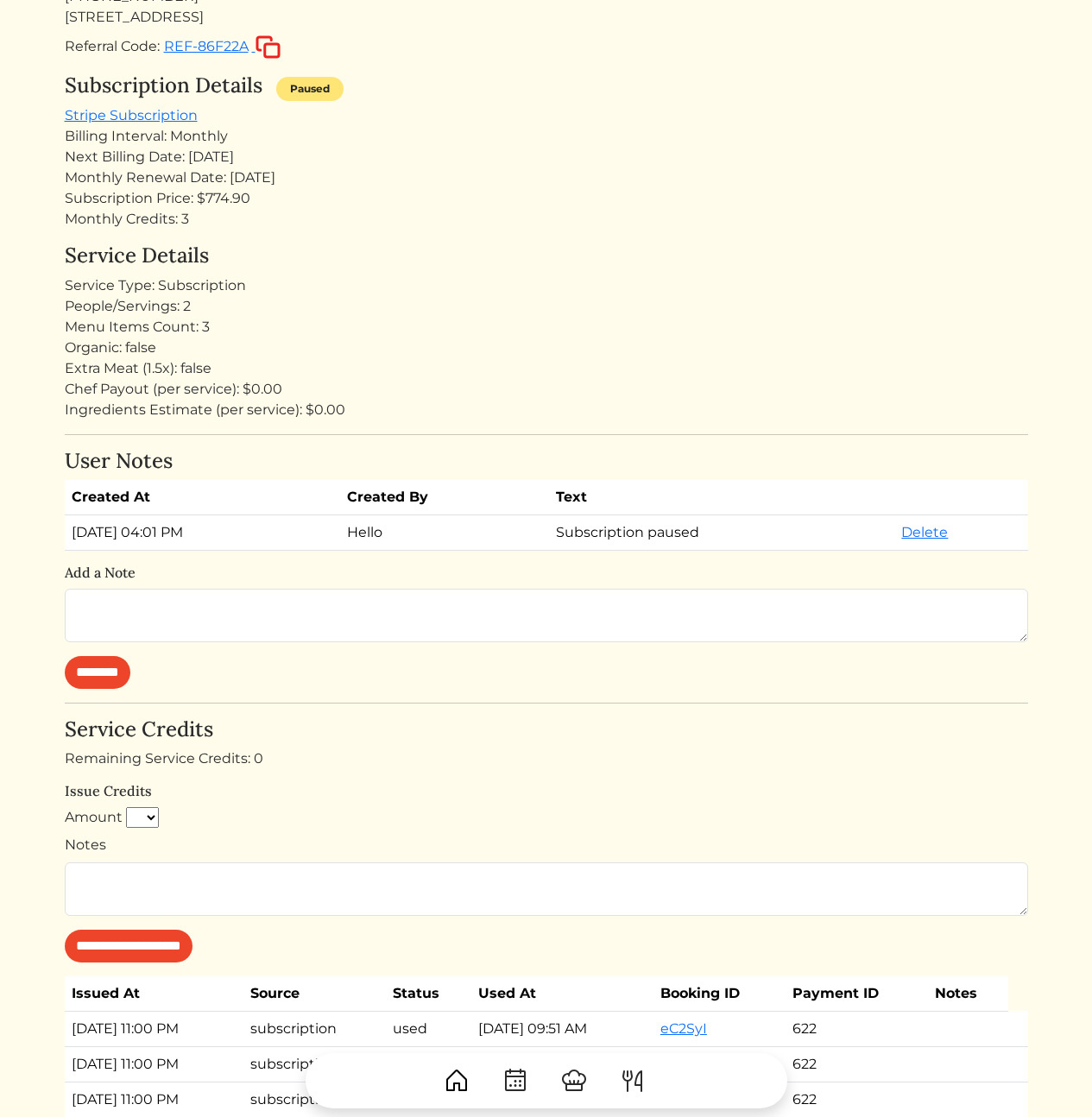
click at [459, 727] on h4 "Service Credits" at bounding box center [546, 730] width 963 height 25
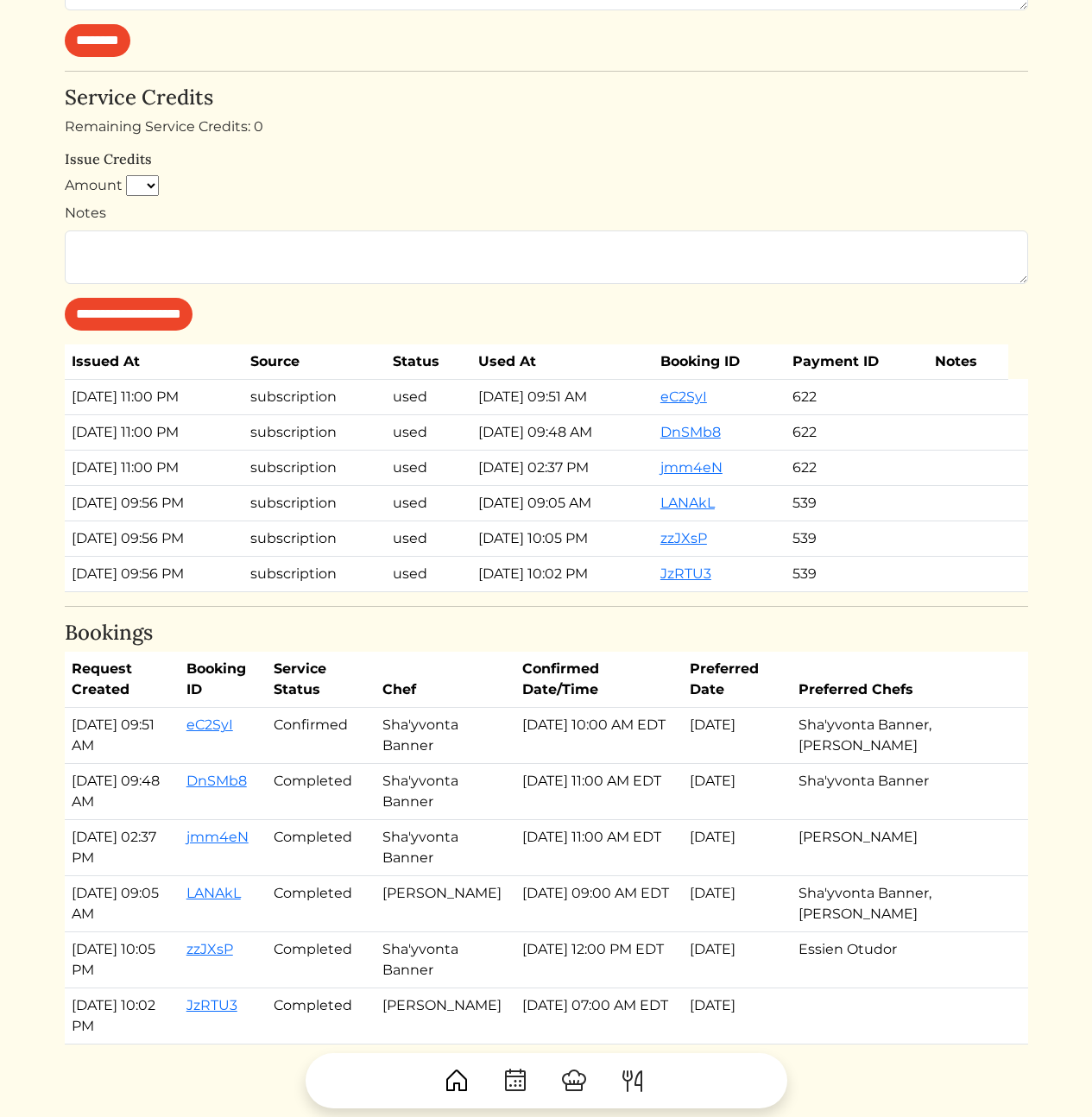
click at [441, 757] on td "Sha'yvonta Banner" at bounding box center [446, 736] width 141 height 56
click at [428, 742] on td "Sha'yvonta Banner" at bounding box center [446, 736] width 141 height 56
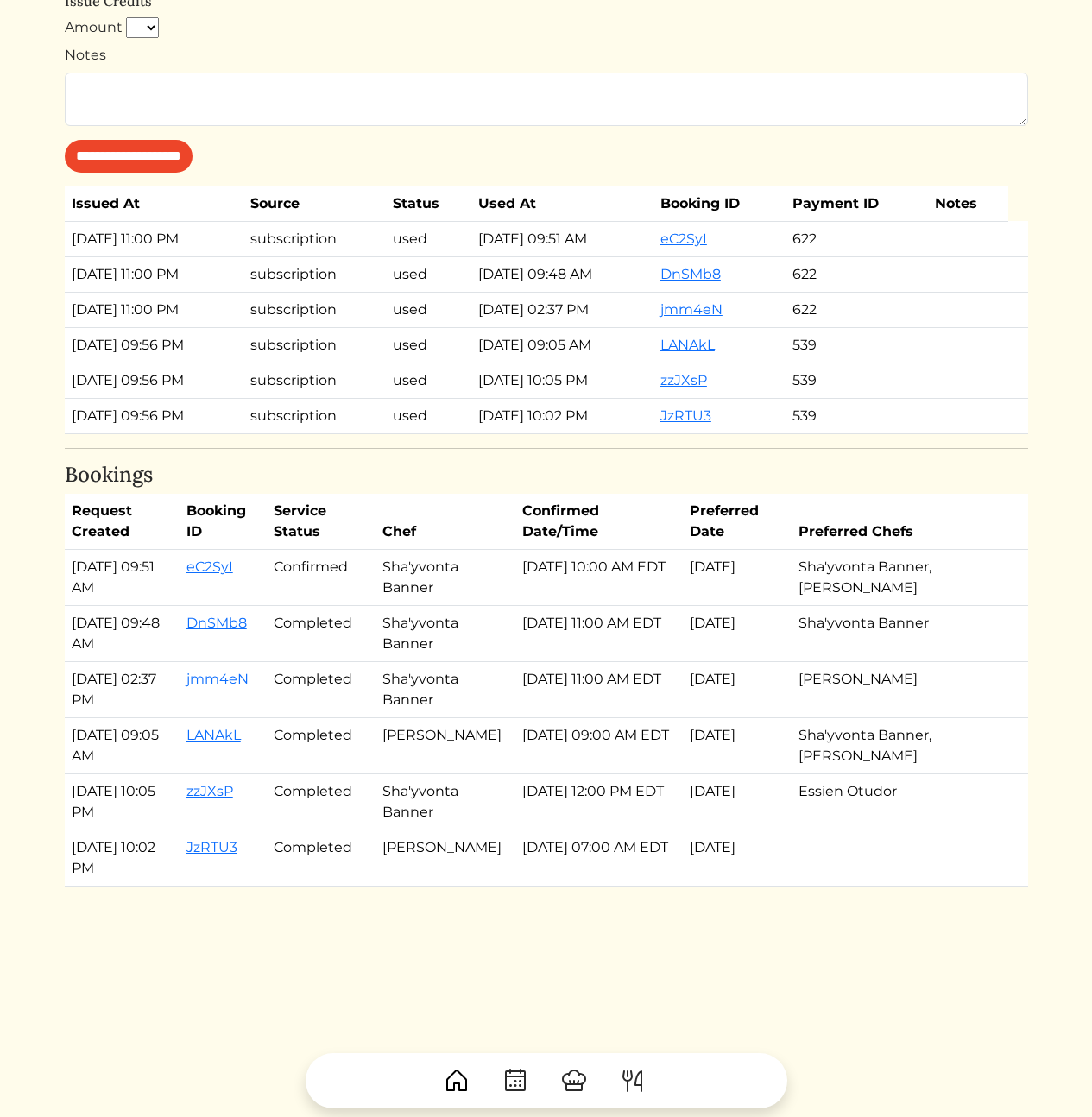
scroll to position [0, 0]
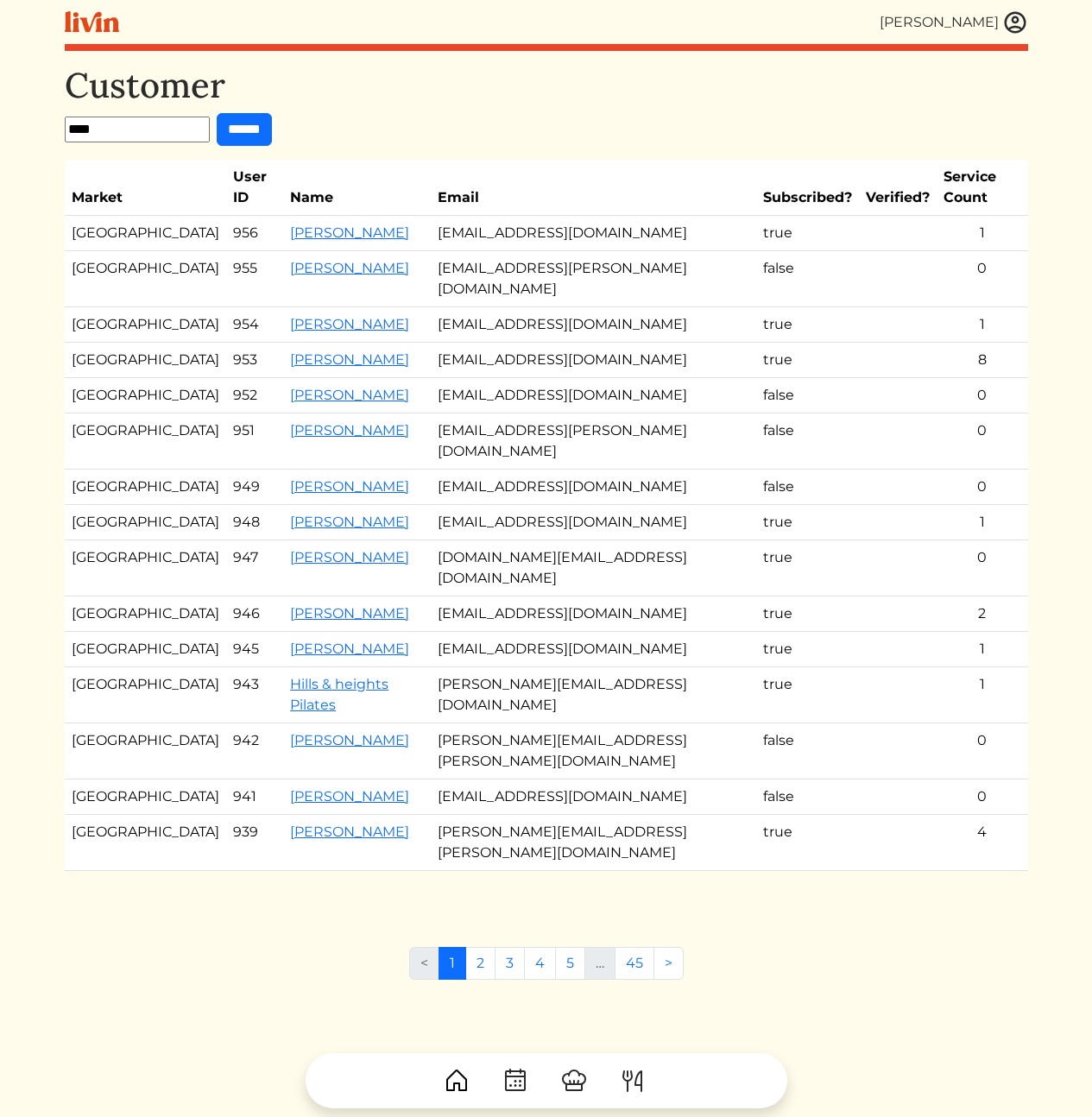
click at [550, 413] on td "[EMAIL_ADDRESS][PERSON_NAME][DOMAIN_NAME]" at bounding box center [593, 441] width 325 height 56
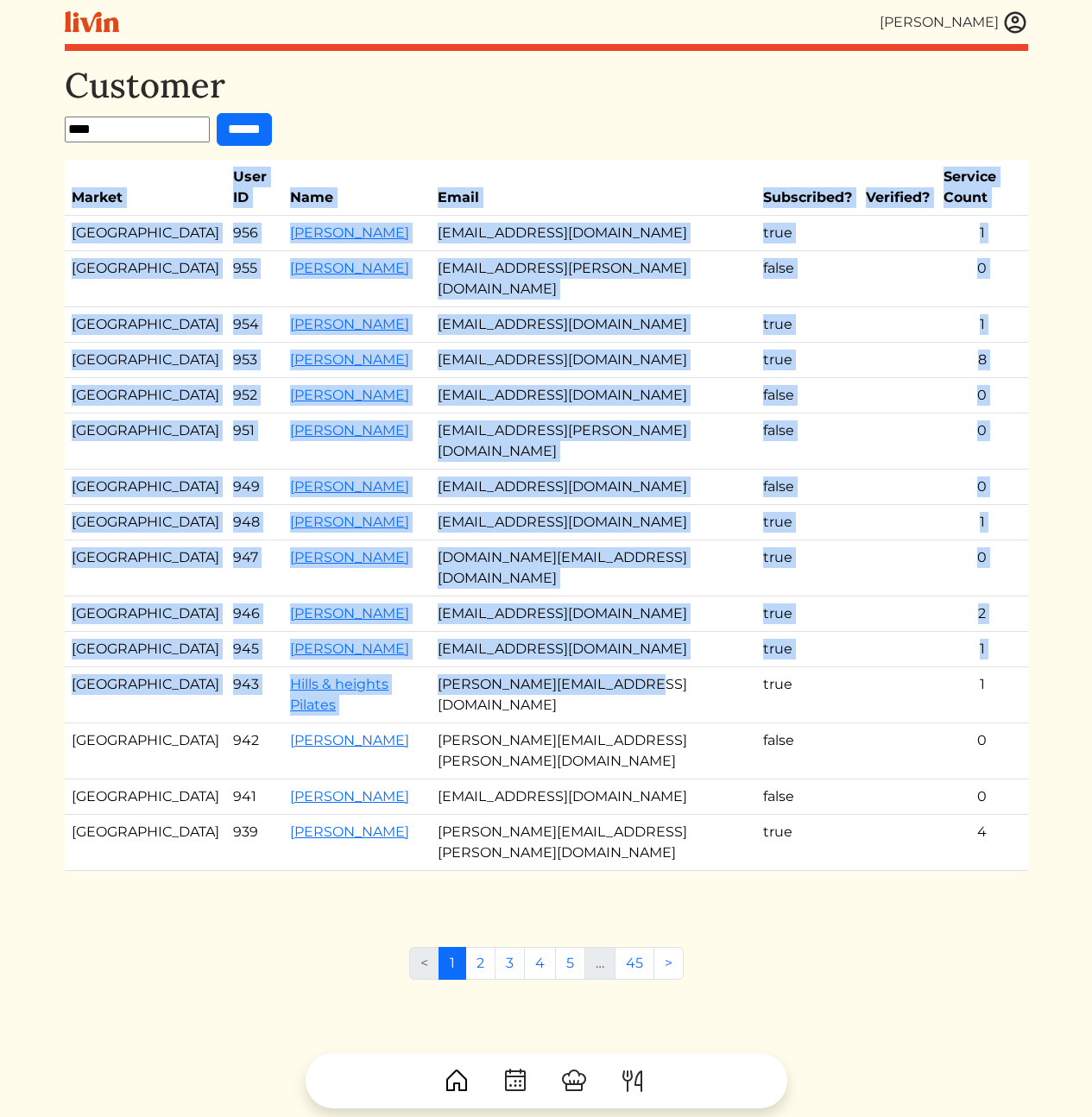
drag, startPoint x: 540, startPoint y: 157, endPoint x: 615, endPoint y: 630, distance: 478.9
click at [614, 595] on div "Customer **** ****** Market User ID Name Email Subscribed? Verified? Service Co…" at bounding box center [546, 485] width 963 height 840
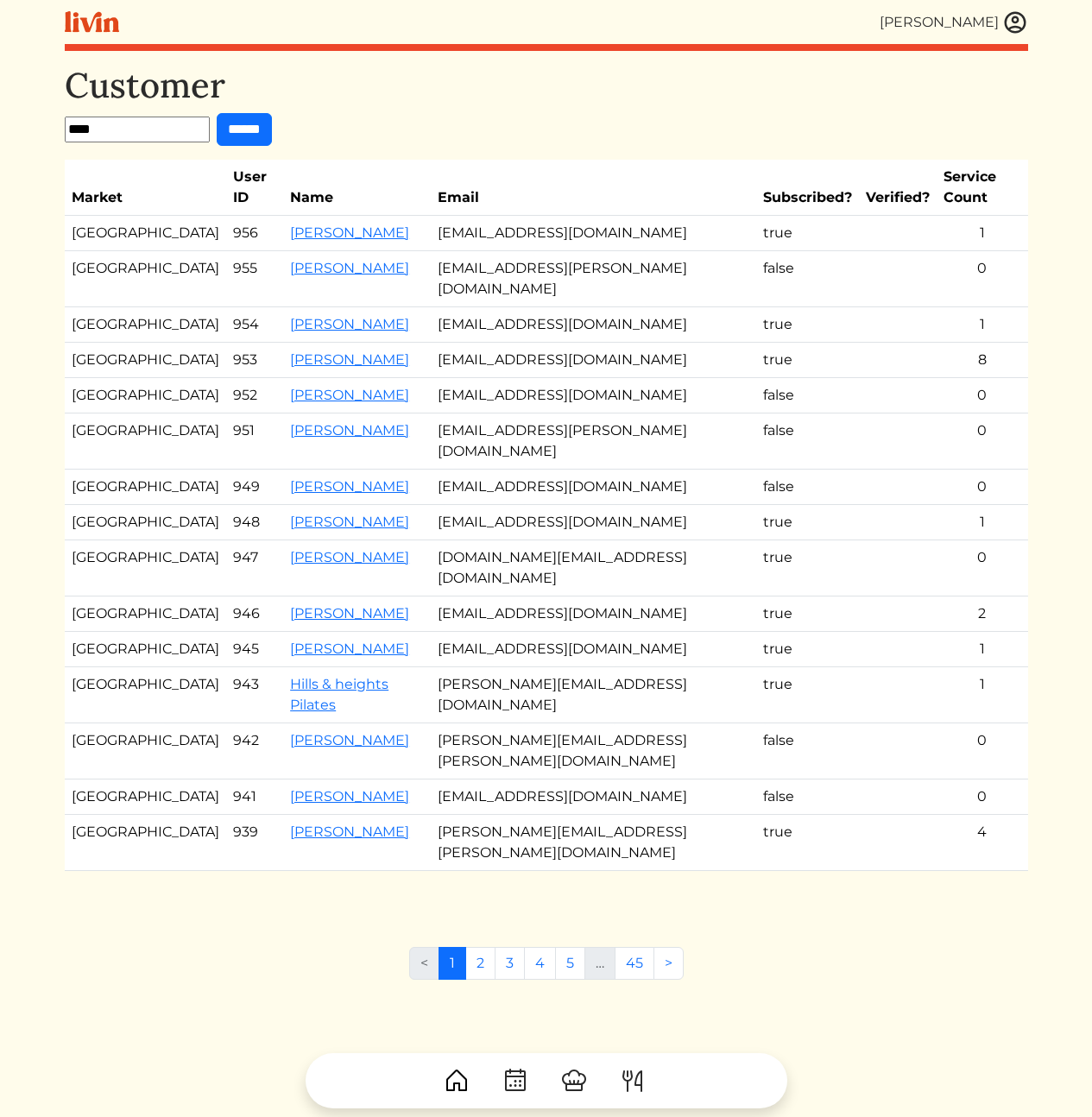
click at [651, 723] on td "[PERSON_NAME][EMAIL_ADDRESS][PERSON_NAME][DOMAIN_NAME]" at bounding box center [593, 751] width 325 height 56
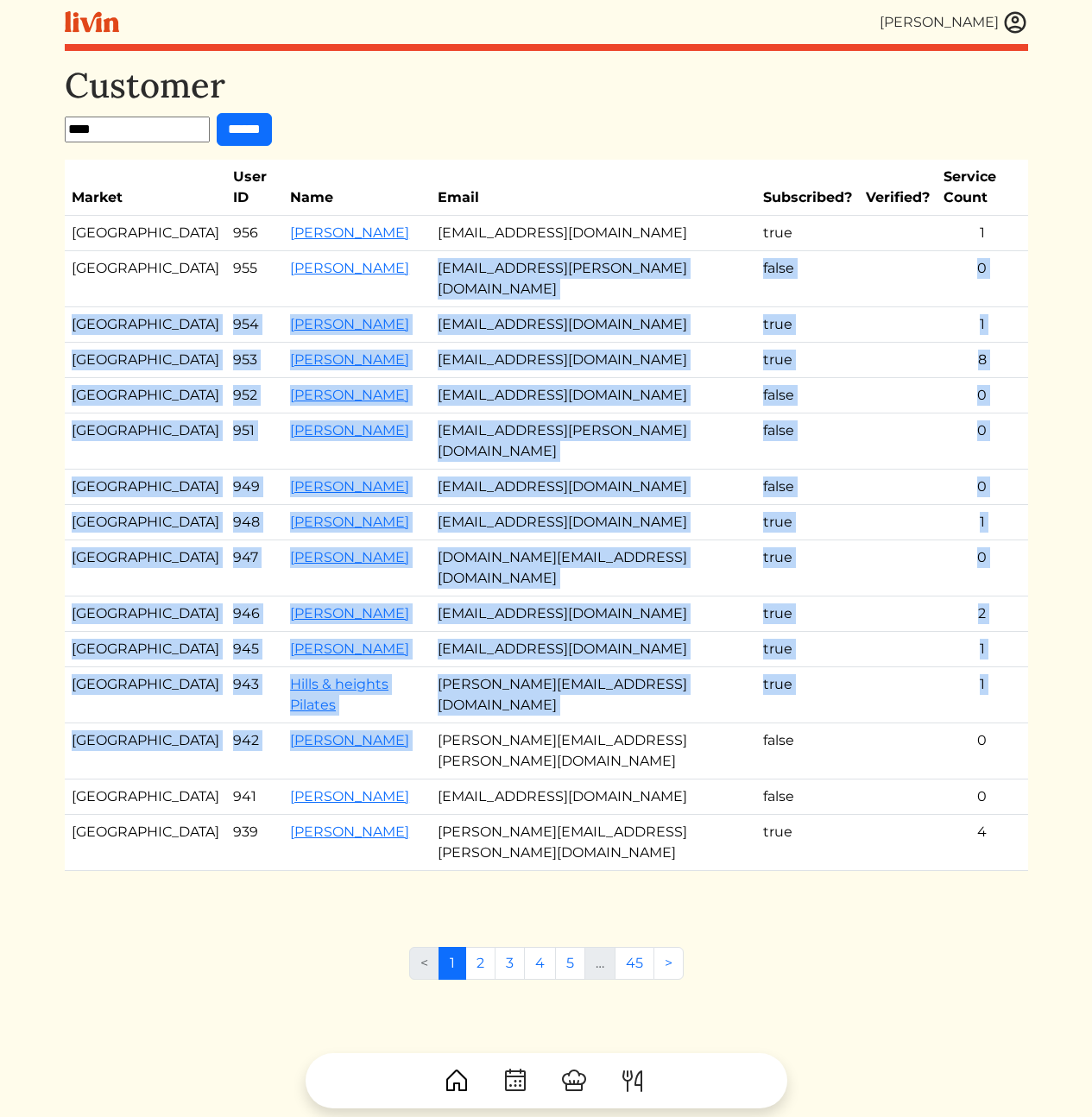
drag, startPoint x: 640, startPoint y: 616, endPoint x: 623, endPoint y: 232, distance: 384.4
click at [623, 233] on tbody "Atlanta 956 [PERSON_NAME] [EMAIL_ADDRESS][DOMAIN_NAME] true 1 Los Angeles 955 […" at bounding box center [546, 543] width 963 height 655
click at [623, 251] on td "[EMAIL_ADDRESS][PERSON_NAME][DOMAIN_NAME]" at bounding box center [593, 279] width 325 height 56
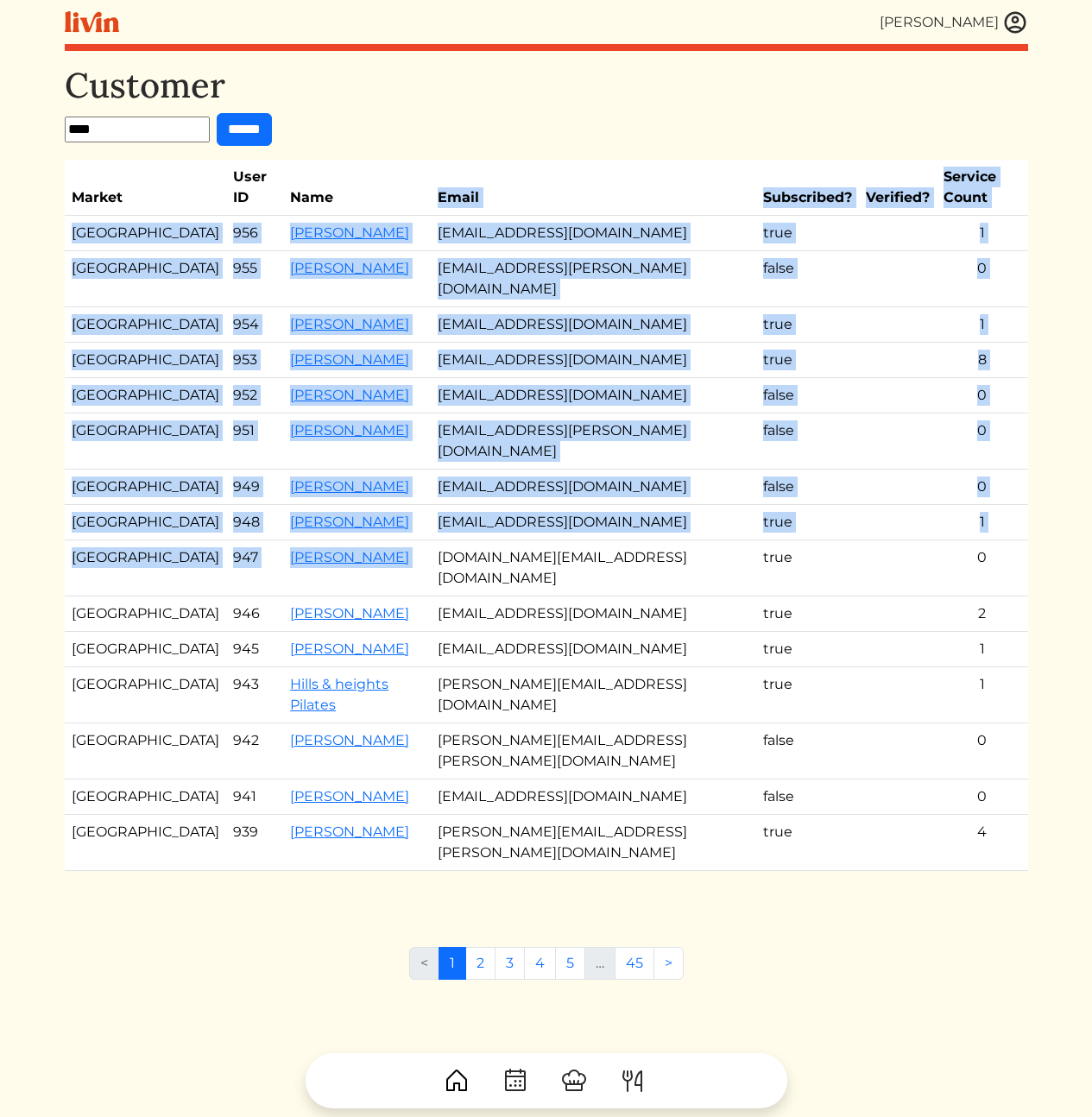
drag, startPoint x: 598, startPoint y: 209, endPoint x: 638, endPoint y: 545, distance: 338.4
click at [634, 510] on table "Market User ID Name Email Subscribed? Verified? Service Count Atlanta 956 [PERS…" at bounding box center [546, 515] width 963 height 712
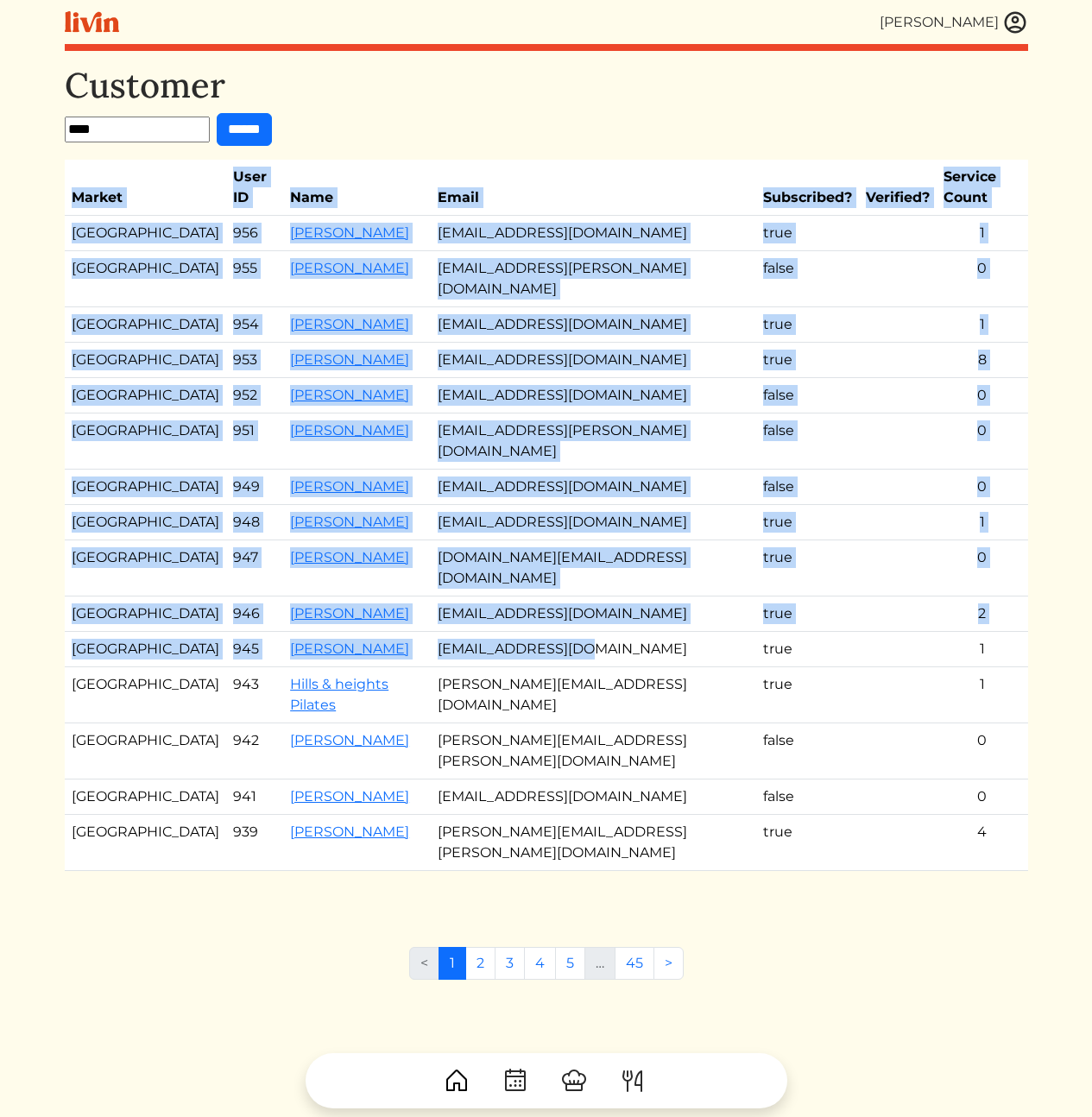
drag, startPoint x: 667, startPoint y: 583, endPoint x: 611, endPoint y: 132, distance: 454.5
click at [611, 132] on div "Customer **** ****** Market User ID Name Email Subscribed? Verified? Service Co…" at bounding box center [546, 485] width 963 height 840
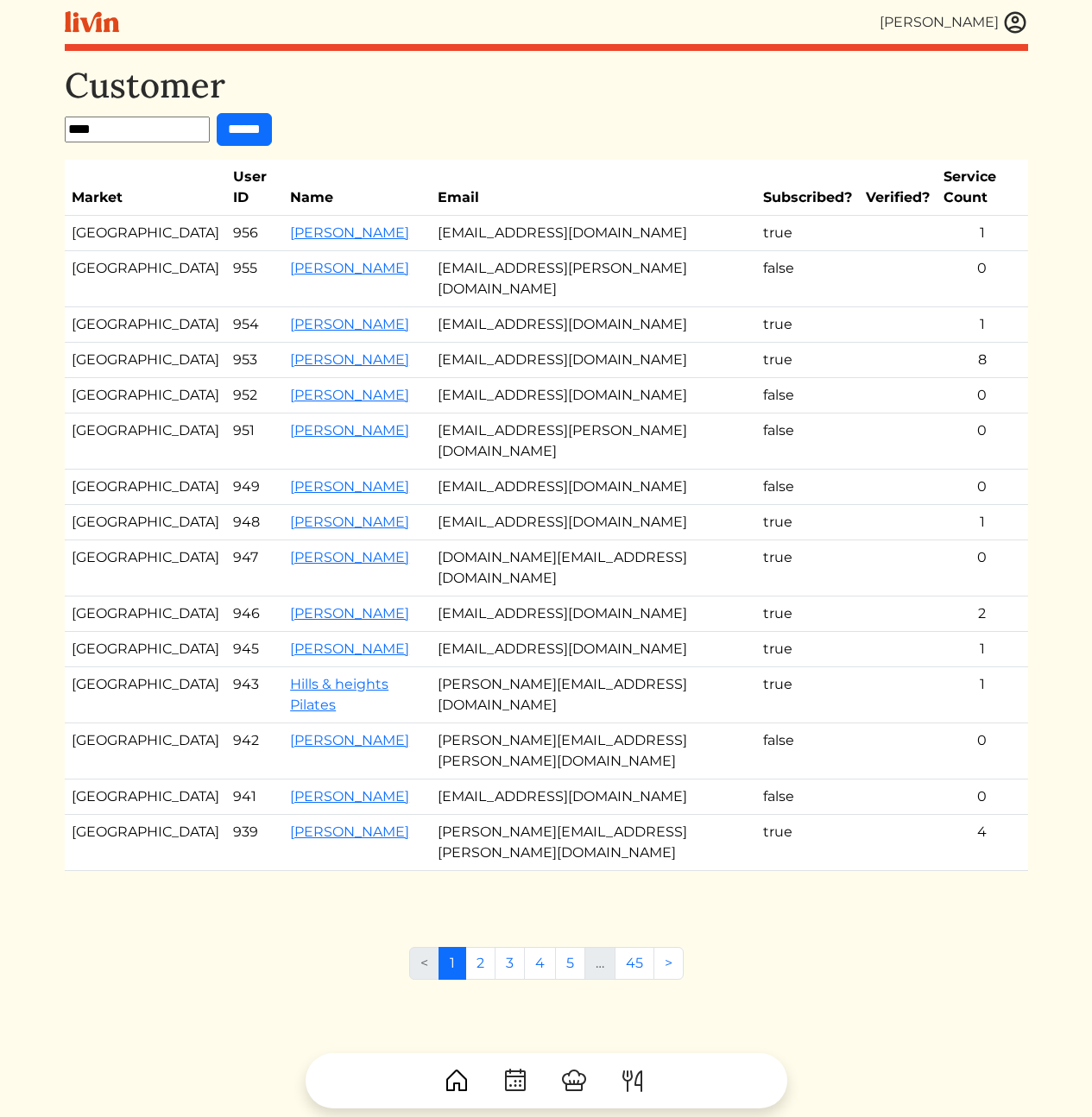
click at [611, 132] on form "**** ******" at bounding box center [546, 130] width 963 height 32
